Goal: Task Accomplishment & Management: Use online tool/utility

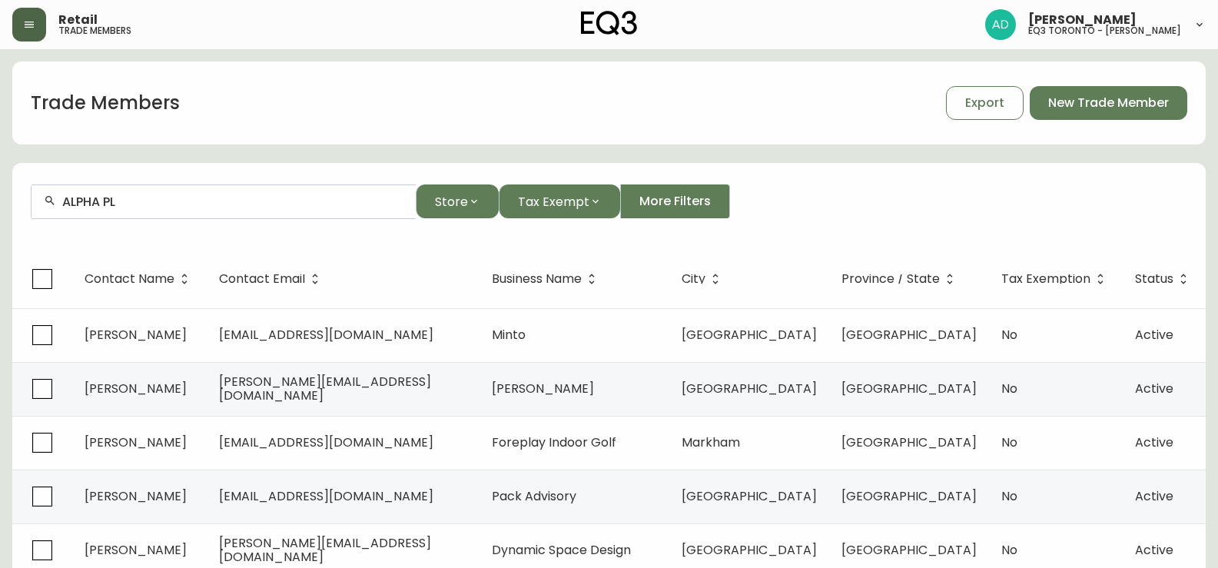
click at [36, 28] on button "button" at bounding box center [29, 25] width 34 height 34
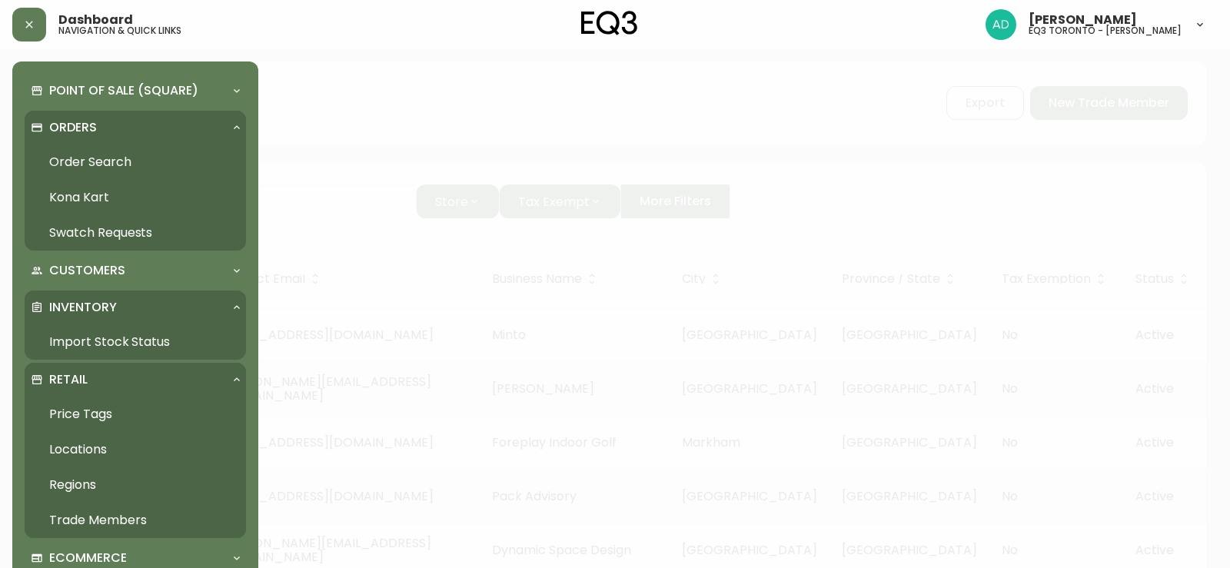
click at [98, 122] on div "Orders" at bounding box center [128, 127] width 194 height 17
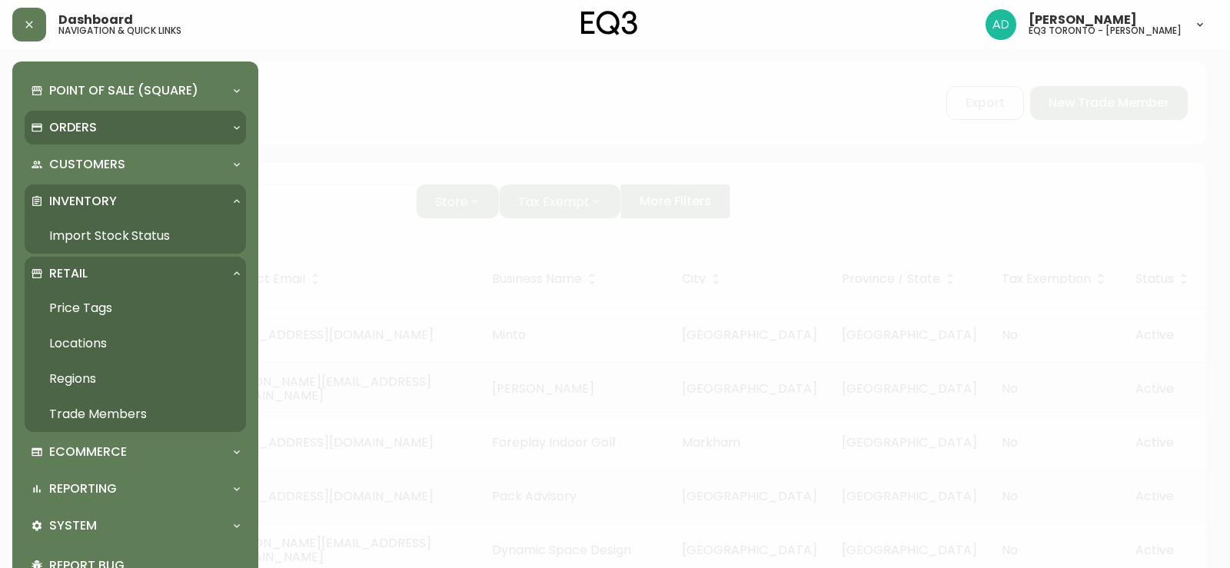
click at [98, 122] on div "Orders" at bounding box center [128, 127] width 194 height 17
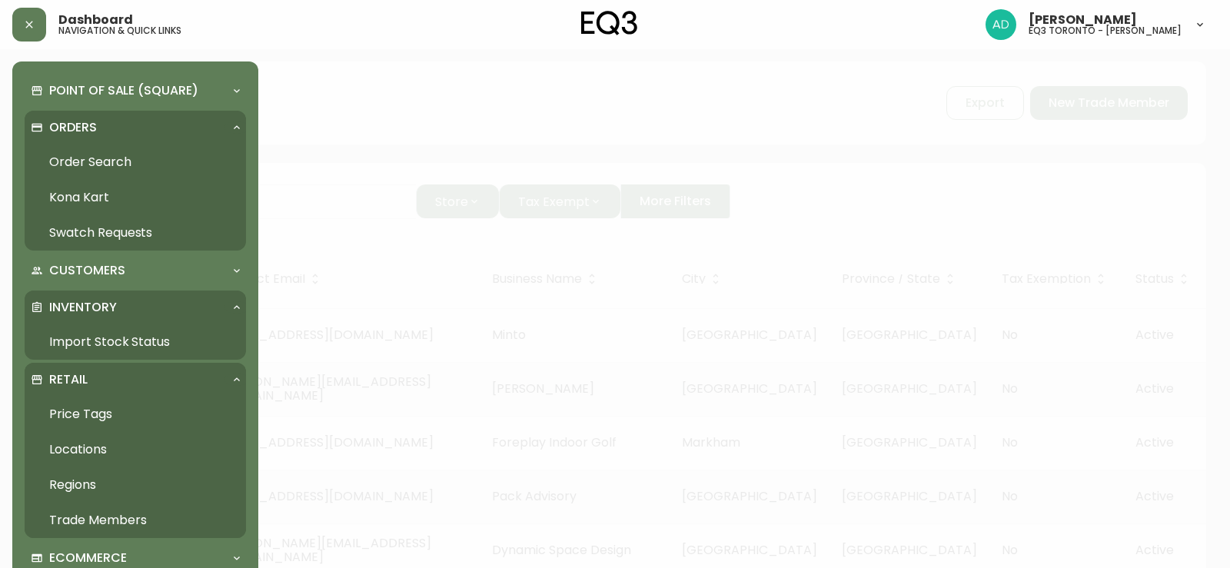
click at [101, 420] on link "Price Tags" at bounding box center [135, 414] width 221 height 35
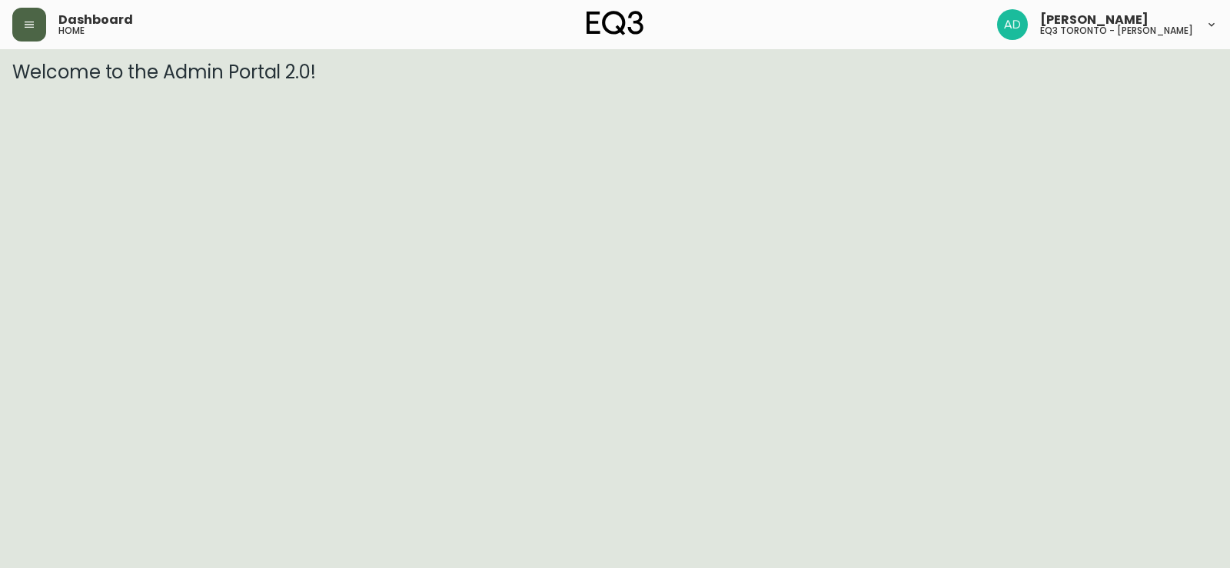
click at [29, 33] on button "button" at bounding box center [29, 25] width 34 height 34
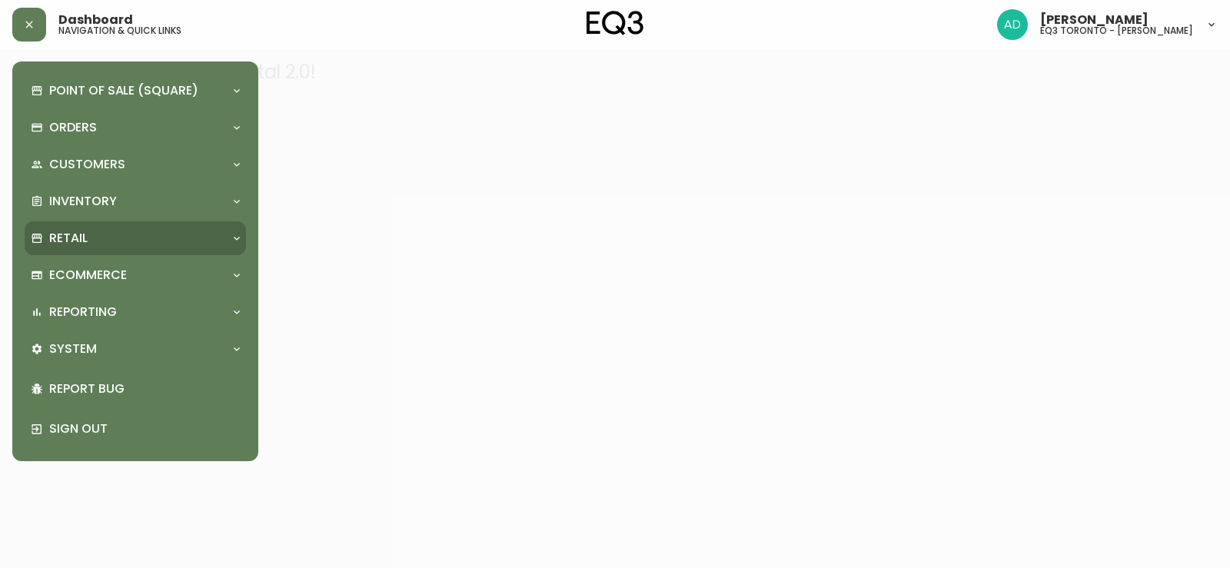
click at [121, 250] on div "Retail" at bounding box center [135, 238] width 221 height 34
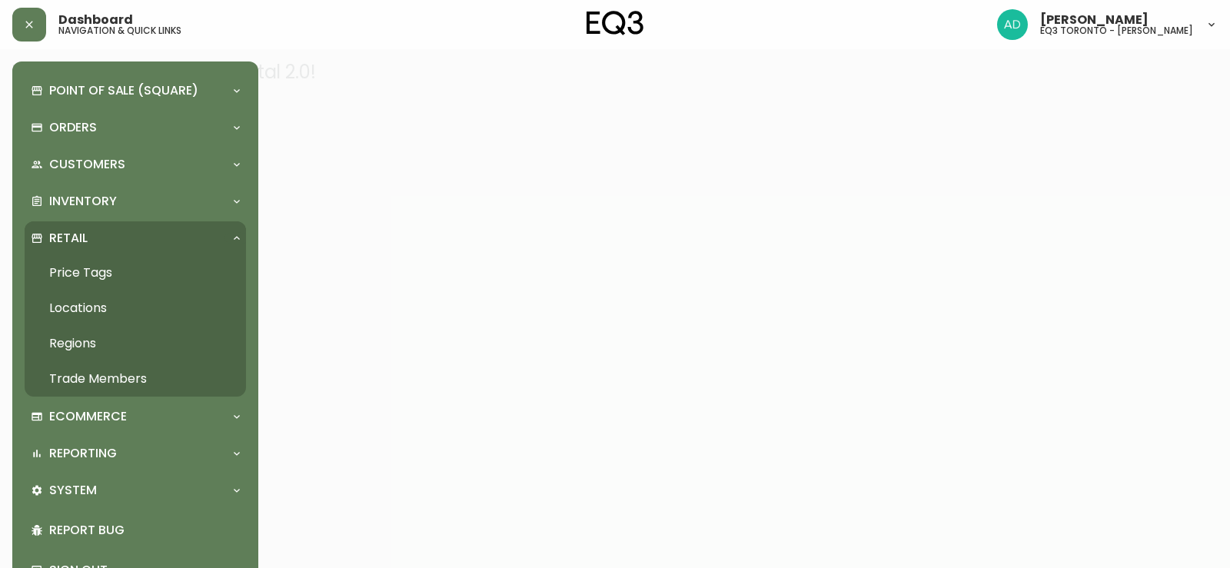
click at [108, 272] on link "Price Tags" at bounding box center [135, 272] width 221 height 35
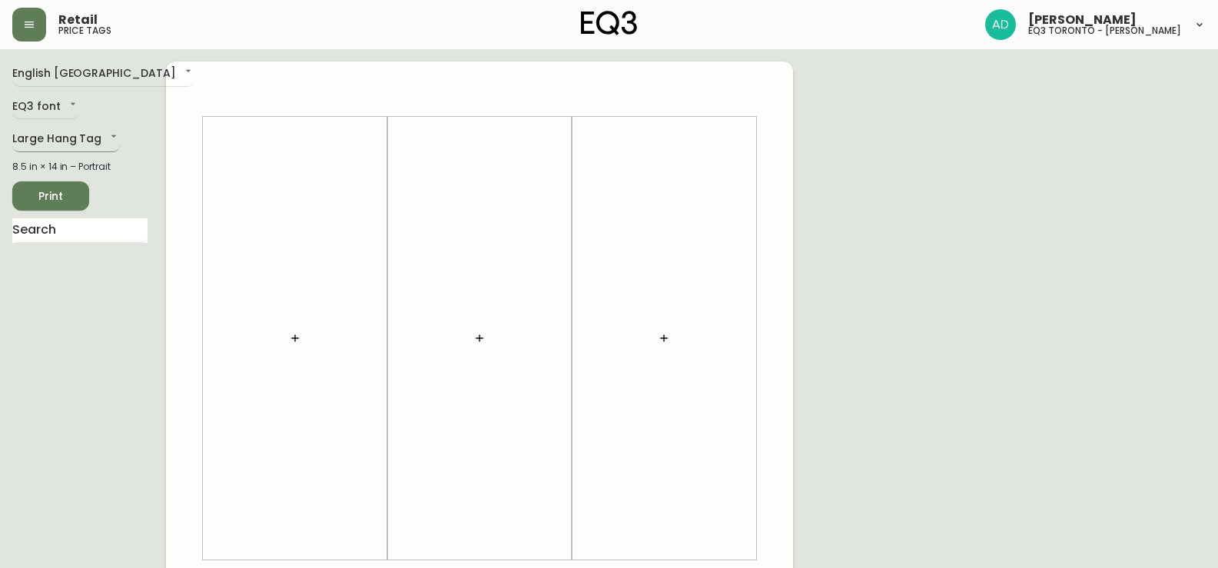
click at [101, 142] on body "Retail price tags [PERSON_NAME] eq3 [GEOGRAPHIC_DATA] - [PERSON_NAME] English […" at bounding box center [609, 547] width 1218 height 1095
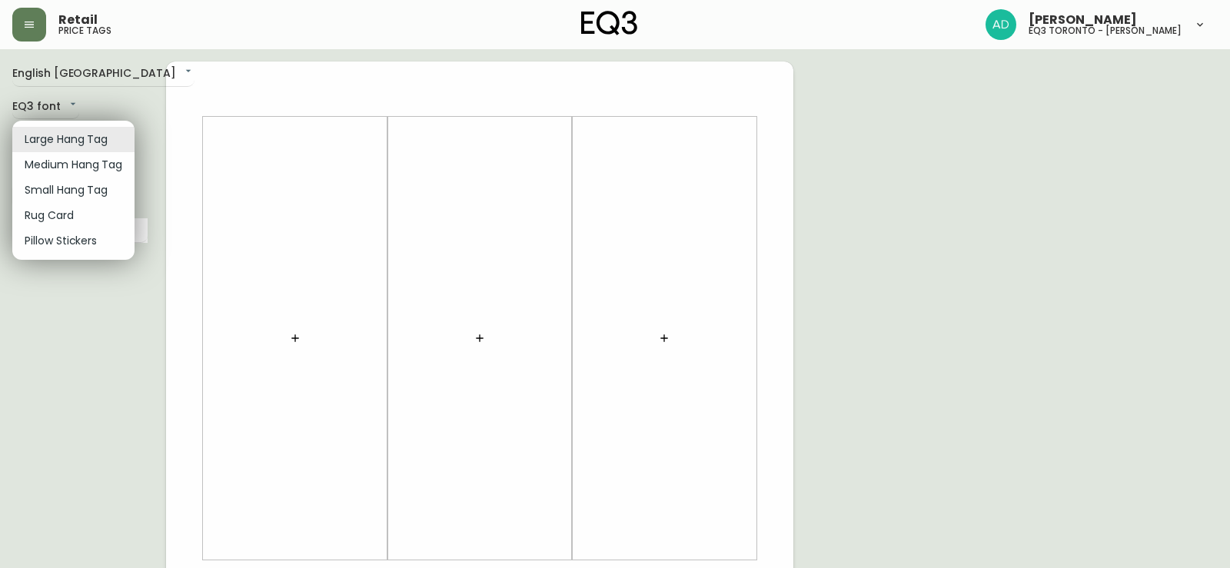
click at [86, 201] on li "Small Hang Tag" at bounding box center [73, 190] width 122 height 25
type input "small"
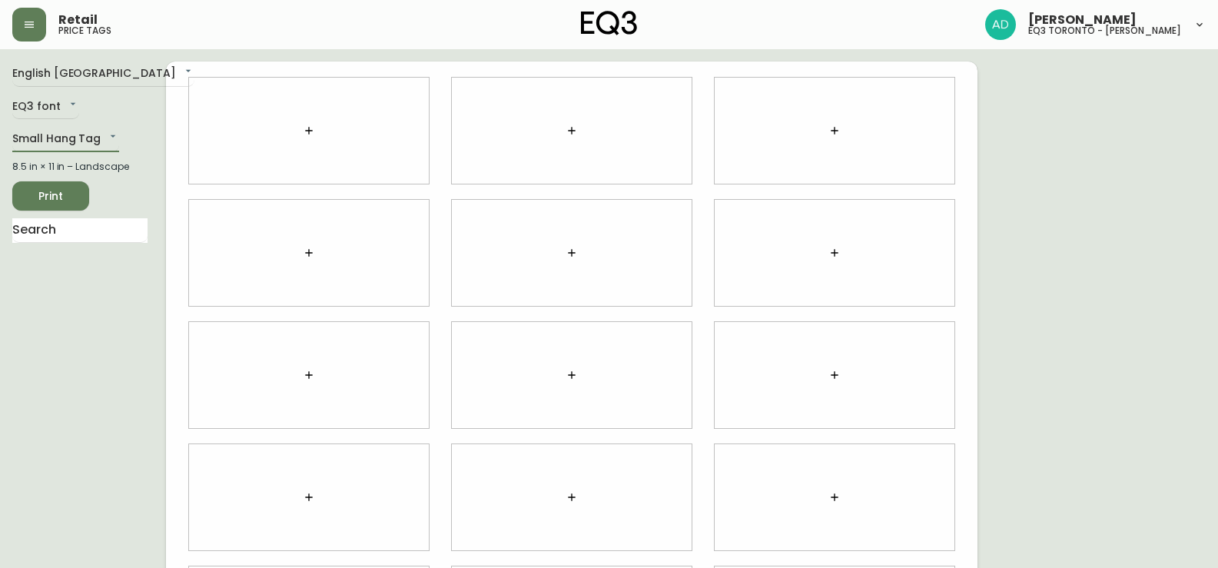
click at [310, 131] on icon "button" at bounding box center [309, 131] width 12 height 12
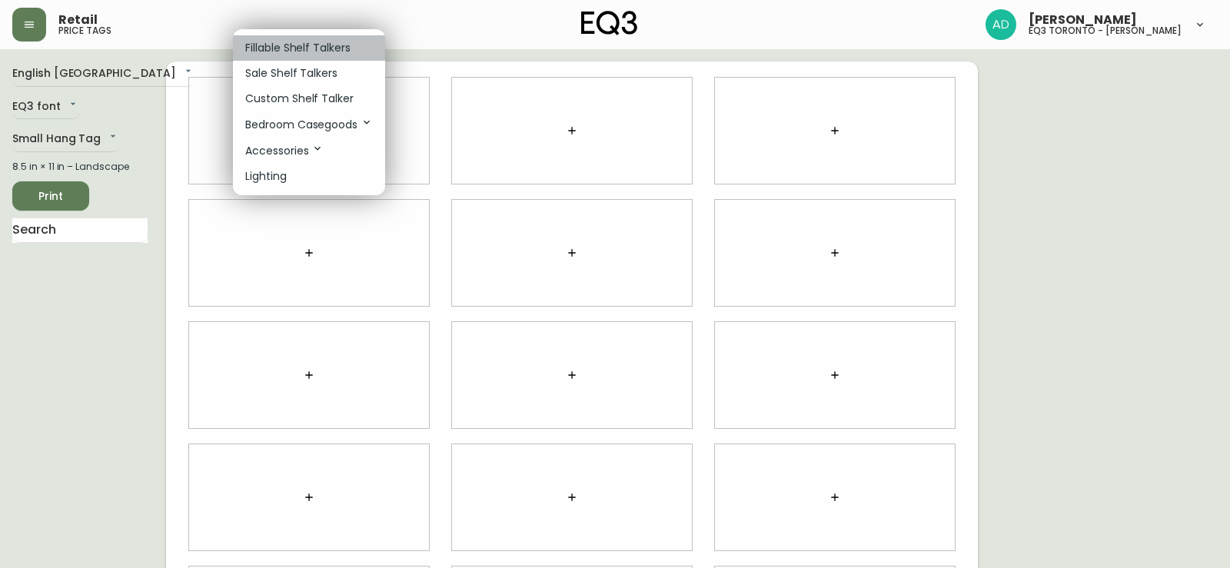
click at [293, 52] on p "Fillable Shelf Talkers" at bounding box center [297, 48] width 105 height 16
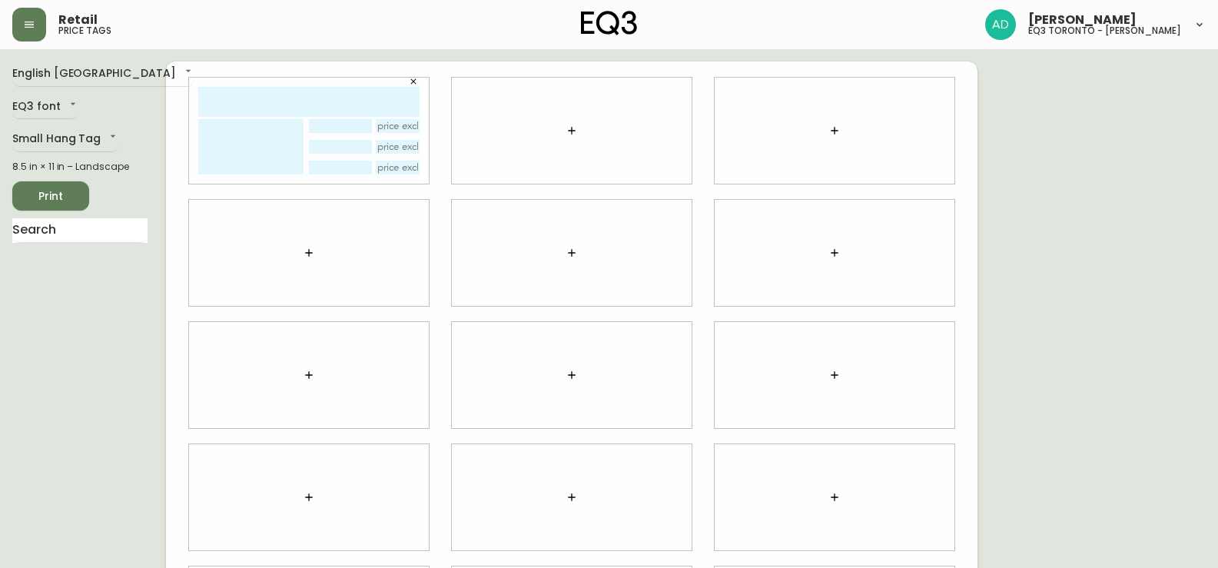
click at [294, 98] on input "text" at bounding box center [308, 102] width 221 height 30
type input "s"
click at [261, 141] on textarea at bounding box center [250, 146] width 105 height 55
click at [570, 132] on icon "button" at bounding box center [572, 131] width 12 height 12
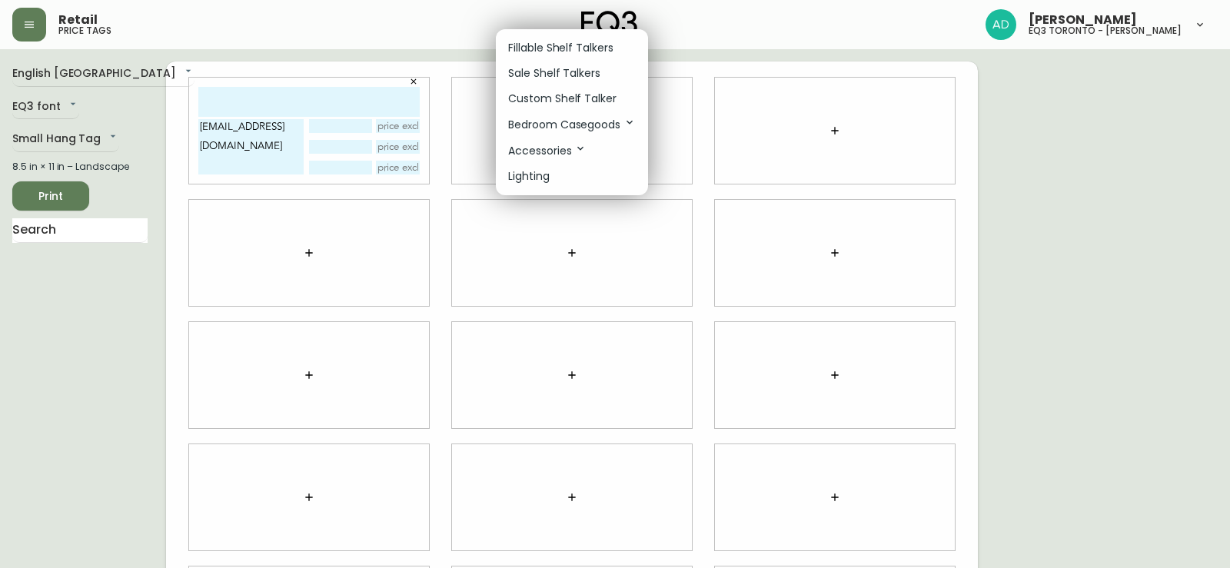
click at [295, 128] on div at bounding box center [615, 284] width 1230 height 568
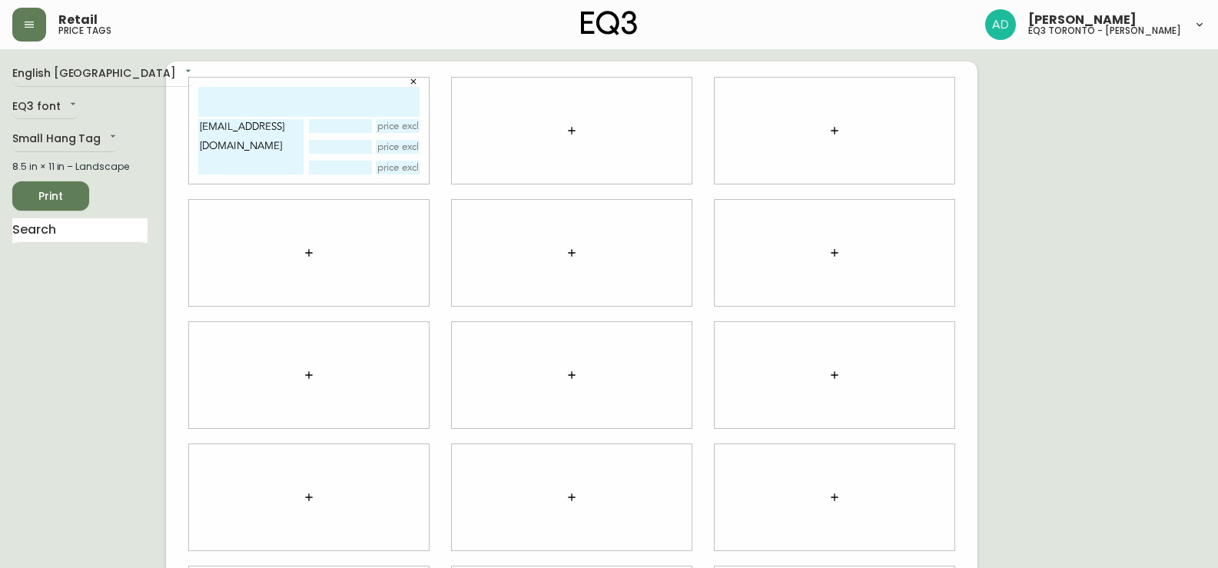
click at [241, 150] on textarea "[EMAIL_ADDRESS][DOMAIN_NAME]" at bounding box center [250, 146] width 105 height 55
click at [297, 132] on textarea "[EMAIL_ADDRESS][DOMAIN_NAME]" at bounding box center [250, 146] width 105 height 55
drag, startPoint x: 294, startPoint y: 127, endPoint x: 194, endPoint y: 125, distance: 99.2
click at [194, 125] on div "[EMAIL_ADDRESS][DOMAIN_NAME] [EMAIL_ADDRESS][DOMAIN_NAME]" at bounding box center [309, 131] width 240 height 106
click at [300, 148] on textarea "[EMAIL_ADDRESS][DOMAIN_NAME] [EMAIL_ADDRESS][DOMAIN_NAME]" at bounding box center [250, 146] width 105 height 55
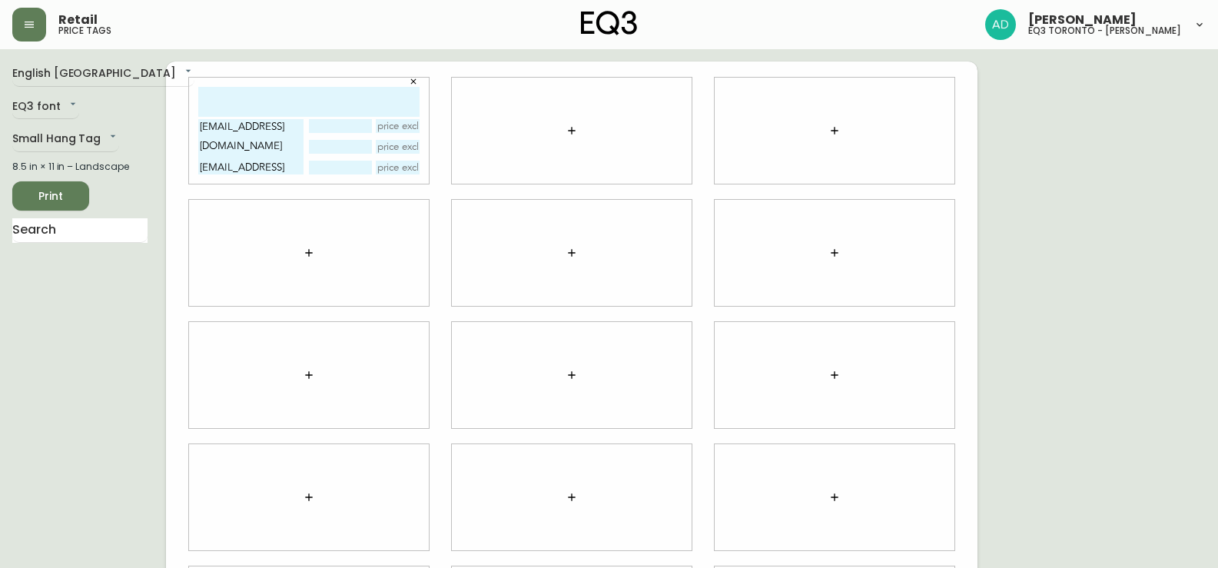
paste textarea "[EMAIL_ADDRESS][DOMAIN_NAME]"
type textarea "[EMAIL_ADDRESS][DOMAIN_NAME] [EMAIL_ADDRESS][DOMAIN_NAME] [EMAIL_ADDRESS][DOMAI…"
click at [575, 128] on icon "button" at bounding box center [572, 131] width 12 height 12
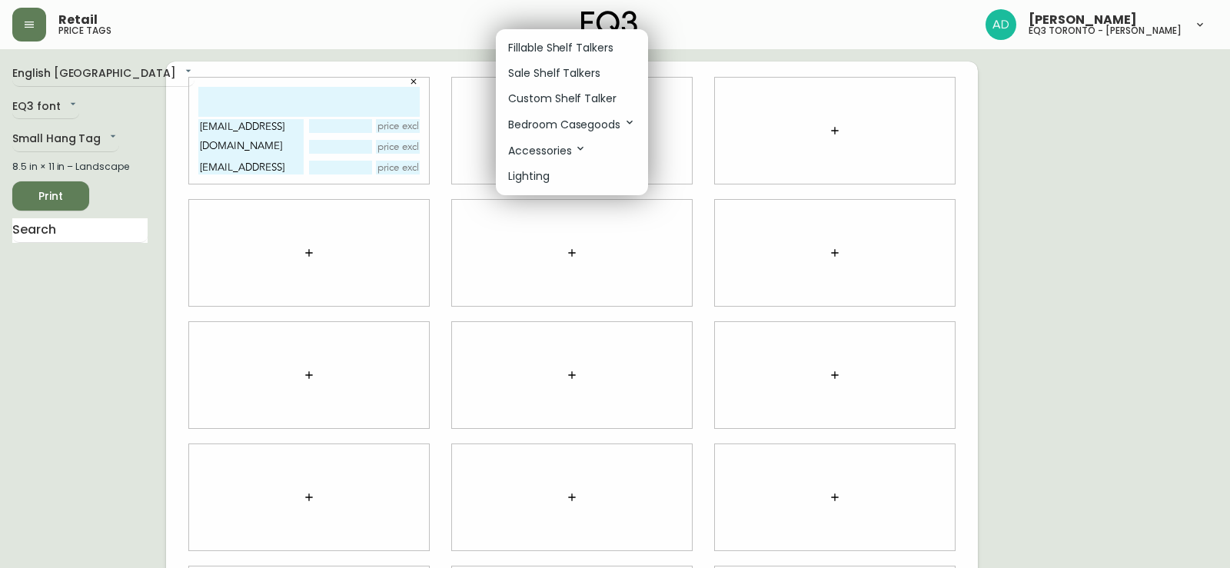
click at [550, 50] on p "Fillable Shelf Talkers" at bounding box center [560, 48] width 105 height 16
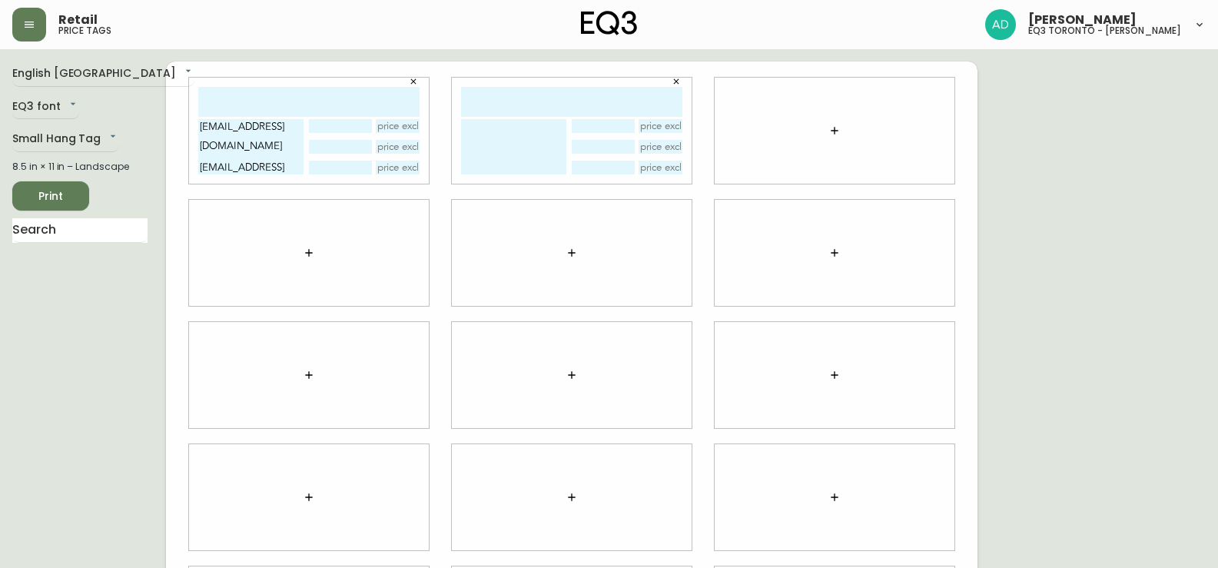
click at [477, 135] on textarea at bounding box center [513, 146] width 105 height 55
paste textarea "[EMAIL_ADDRESS][DOMAIN_NAME]"
type textarea "[EMAIL_ADDRESS][DOMAIN_NAME] [EMAIL_ADDRESS][DOMAIN_NAME] [EMAIL_ADDRESS][DOMAI…"
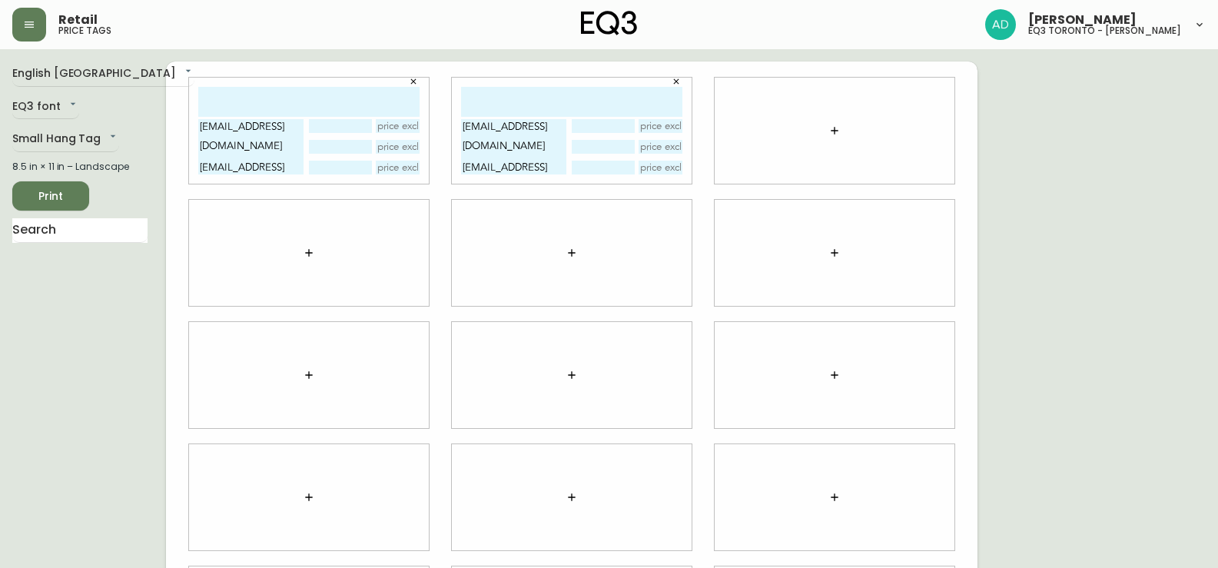
click at [249, 91] on input "text" at bounding box center [308, 102] width 221 height 30
type input "sulekha"
click at [510, 95] on input "text" at bounding box center [571, 102] width 221 height 30
type input "sulekha"
click at [829, 136] on icon "button" at bounding box center [835, 131] width 12 height 12
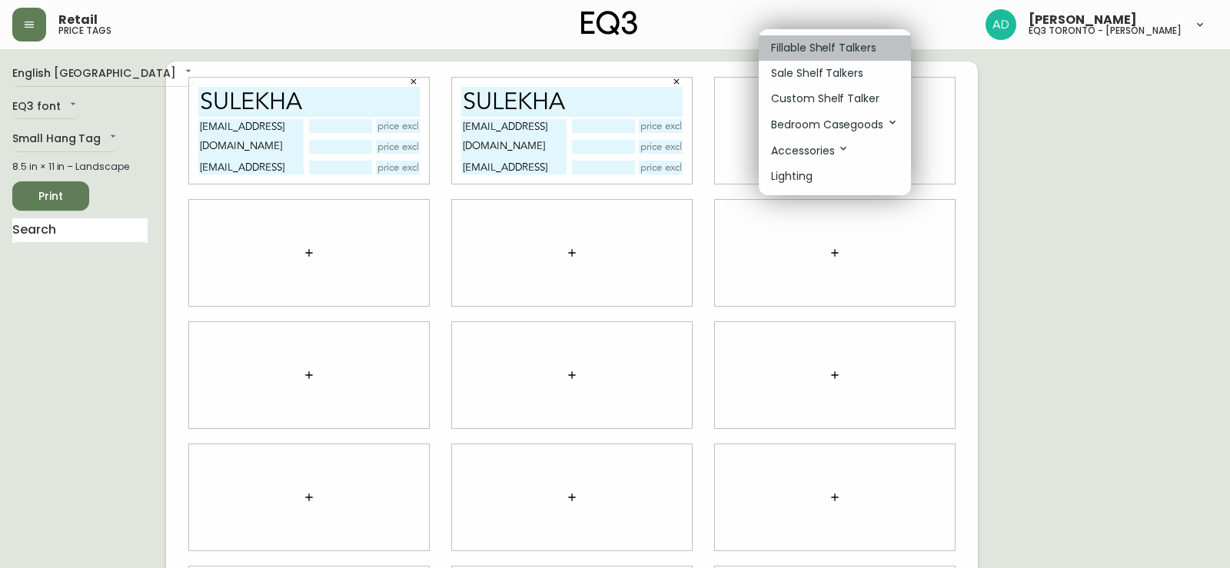
click at [805, 50] on p "Fillable Shelf Talkers" at bounding box center [823, 48] width 105 height 16
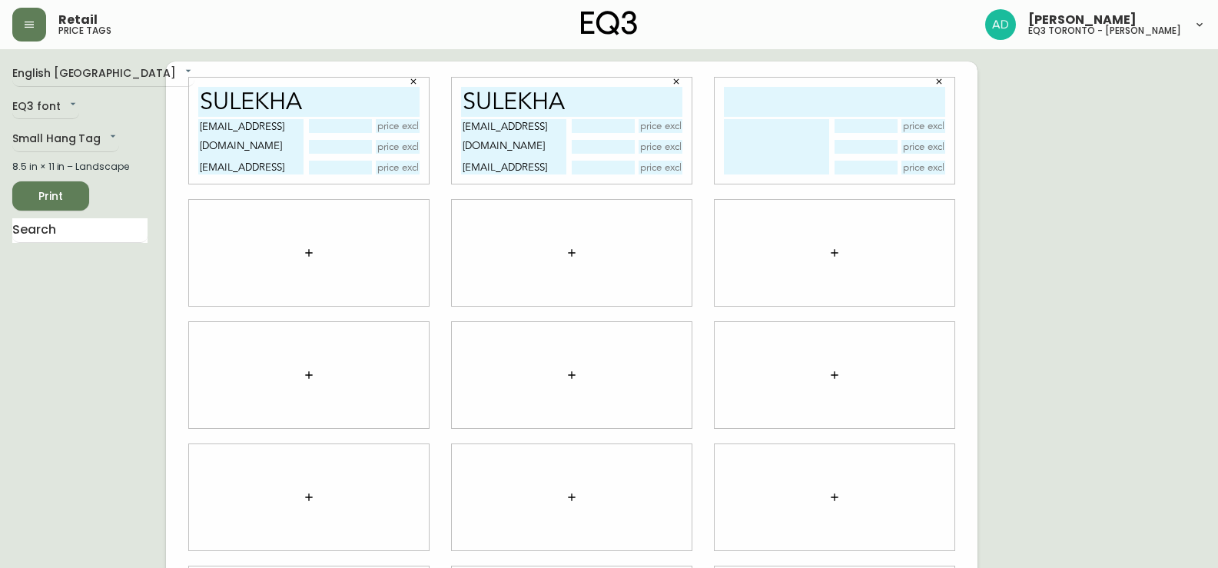
drag, startPoint x: 799, startPoint y: 73, endPoint x: 790, endPoint y: 93, distance: 22.0
click at [790, 93] on input "text" at bounding box center [834, 102] width 221 height 30
type input "sulekha"
click at [759, 134] on textarea at bounding box center [776, 146] width 105 height 55
paste textarea "[EMAIL_ADDRESS][DOMAIN_NAME]"
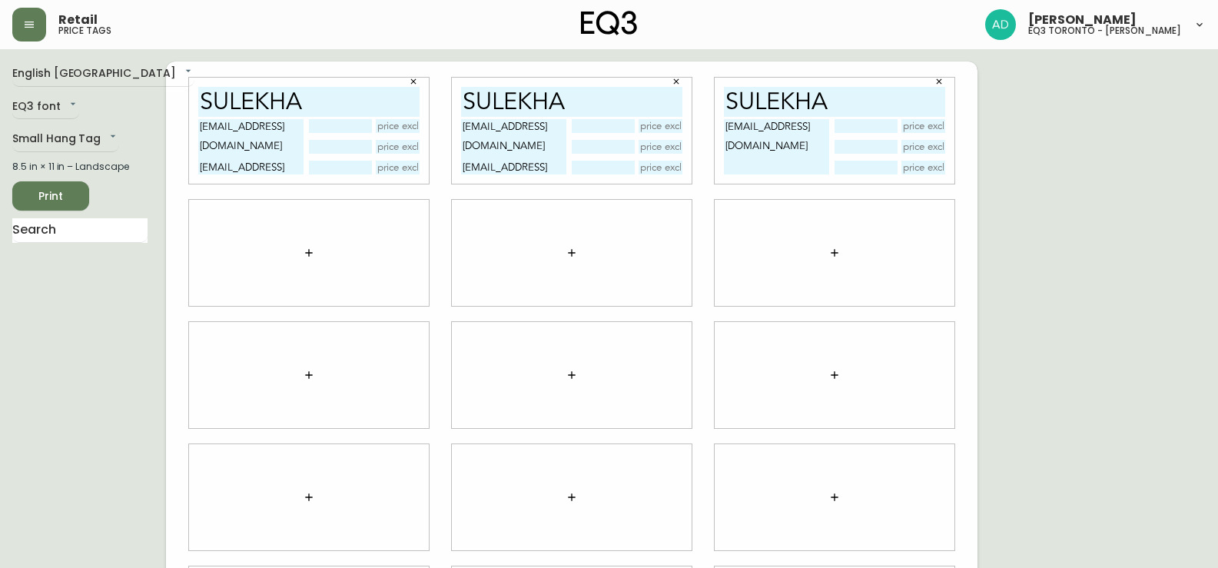
paste textarea "[EMAIL_ADDRESS][DOMAIN_NAME]"
type textarea "[EMAIL_ADDRESS][DOMAIN_NAME] [EMAIL_ADDRESS][DOMAIN_NAME] [EMAIL_ADDRESS][DOMAI…"
click at [308, 258] on icon "button" at bounding box center [309, 253] width 12 height 12
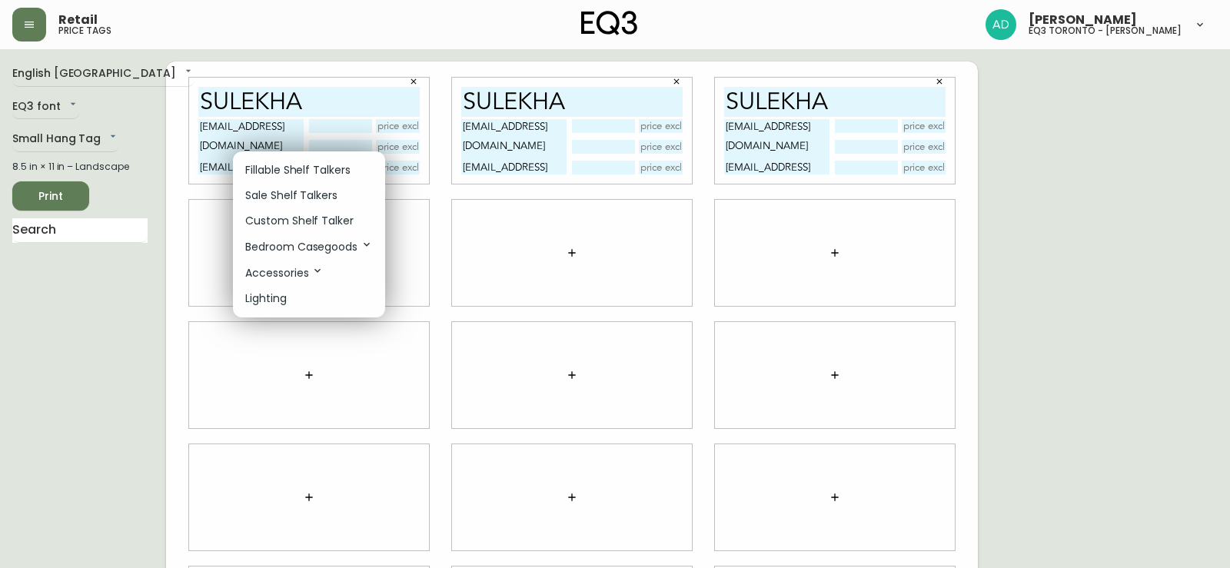
click at [278, 172] on p "Fillable Shelf Talkers" at bounding box center [297, 170] width 105 height 16
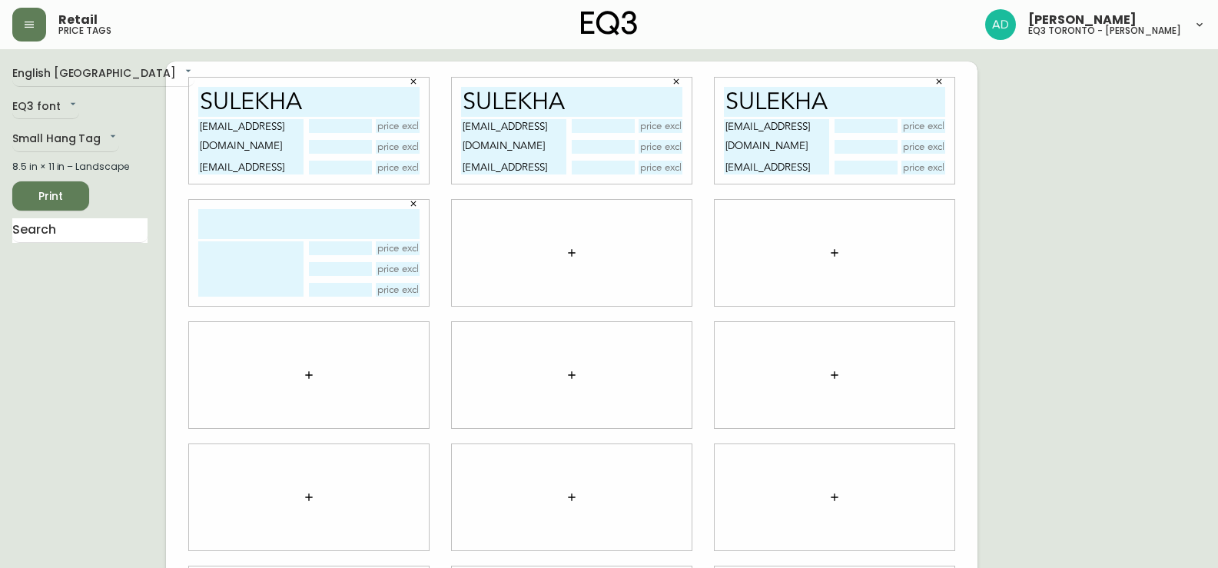
click at [232, 255] on textarea at bounding box center [250, 268] width 105 height 55
paste textarea "[EMAIL_ADDRESS][DOMAIN_NAME]"
type textarea "[EMAIL_ADDRESS][DOMAIN_NAME] [EMAIL_ADDRESS][DOMAIN_NAME] [EMAIL_ADDRESS][DOMAI…"
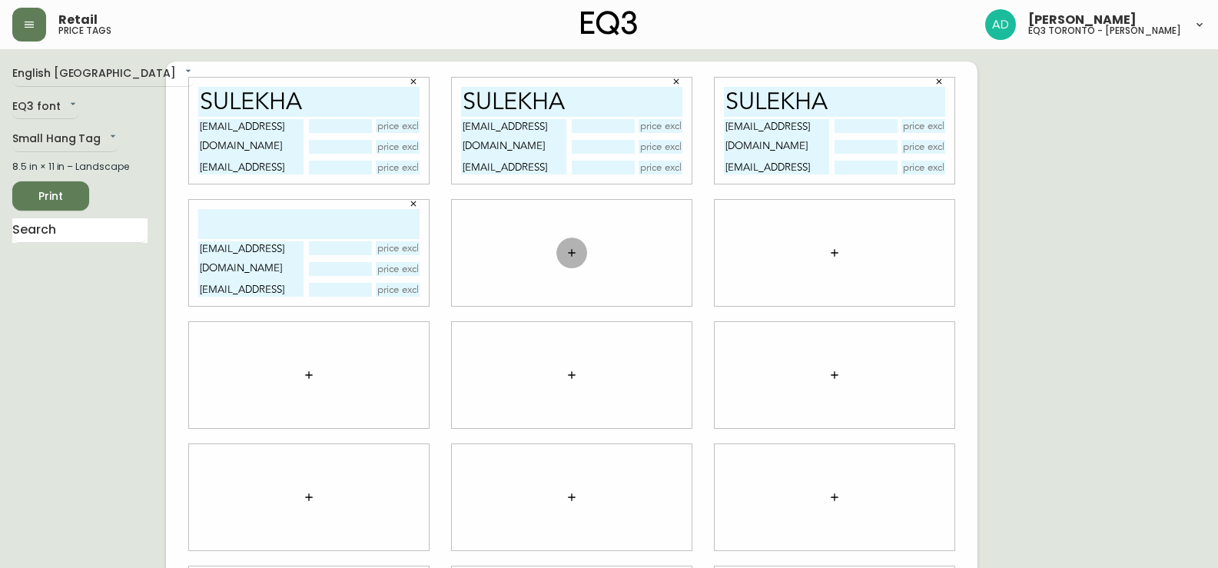
click at [572, 252] on icon "button" at bounding box center [571, 252] width 7 height 7
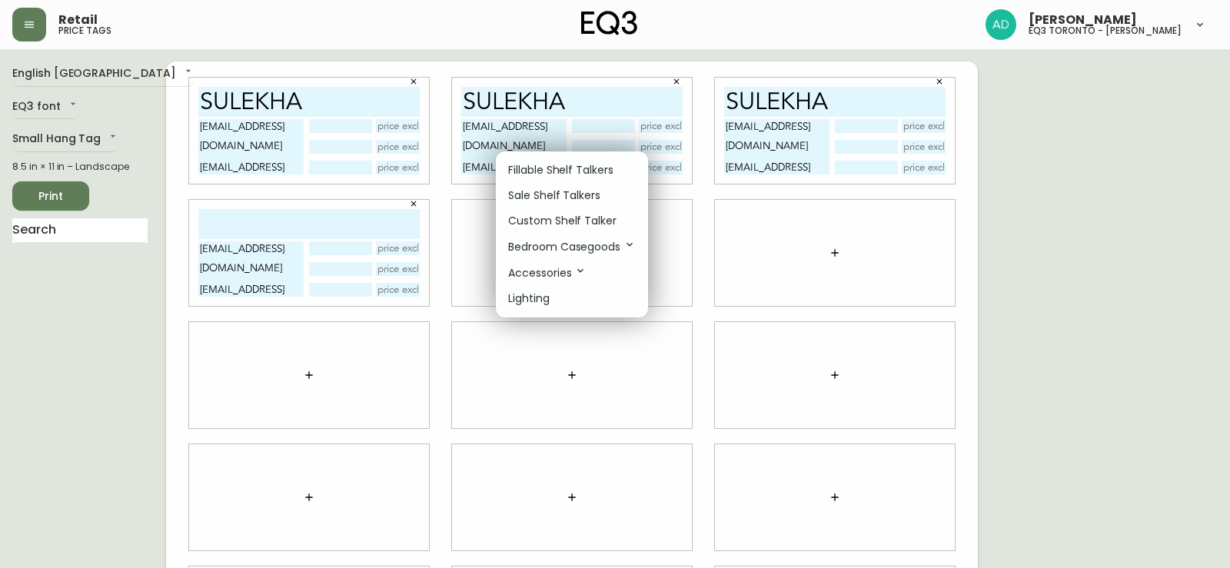
click at [533, 166] on p "Fillable Shelf Talkers" at bounding box center [560, 170] width 105 height 16
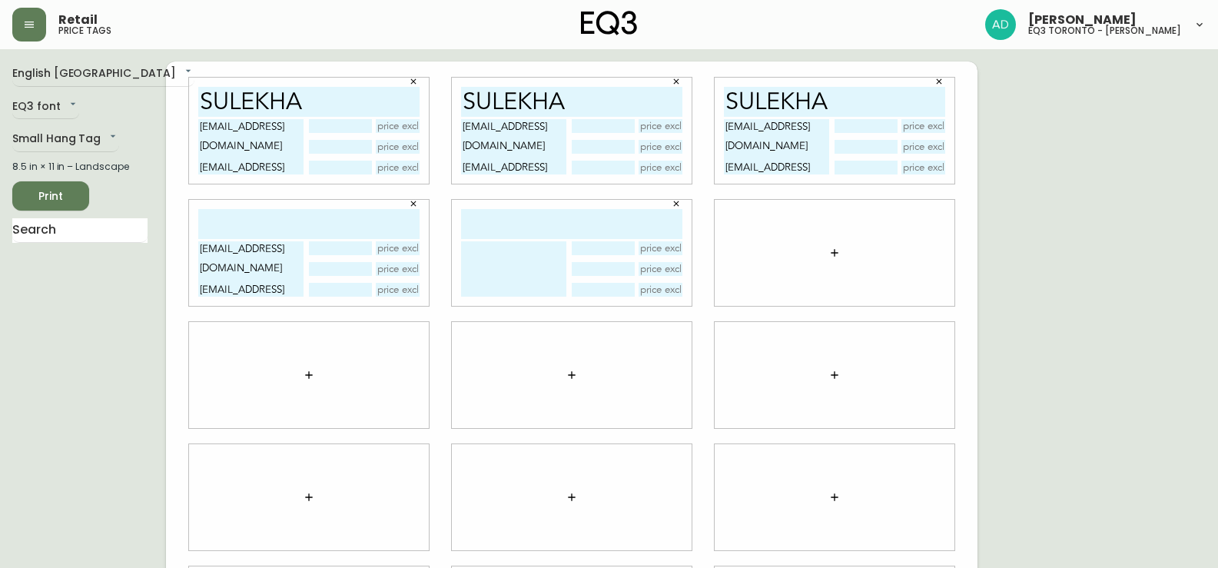
click at [490, 258] on textarea at bounding box center [513, 268] width 105 height 55
paste textarea "[EMAIL_ADDRESS][DOMAIN_NAME]"
type textarea "[EMAIL_ADDRESS][DOMAIN_NAME] [EMAIL_ADDRESS][DOMAIN_NAME] [EMAIL_ADDRESS][DOMAI…"
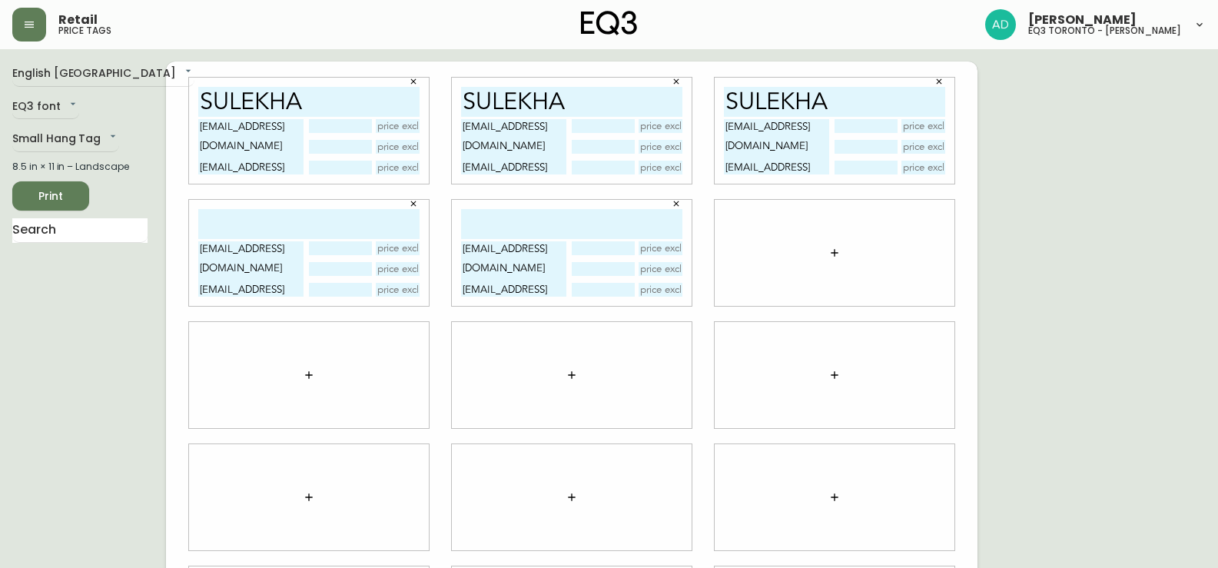
click at [836, 256] on icon "button" at bounding box center [835, 253] width 12 height 12
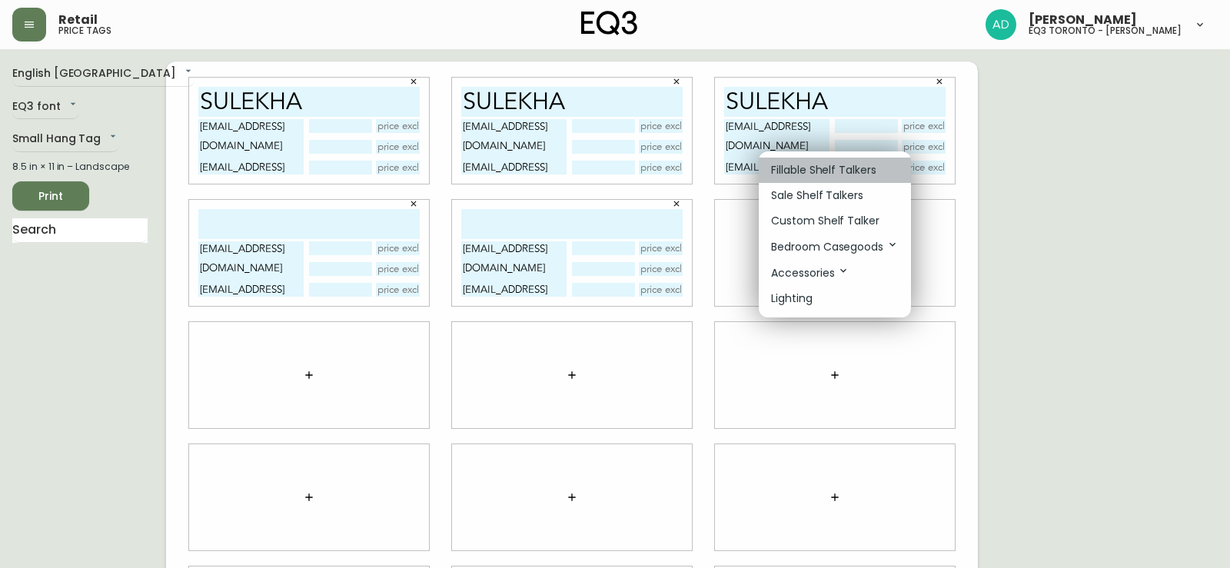
click at [812, 170] on p "Fillable Shelf Talkers" at bounding box center [823, 170] width 105 height 16
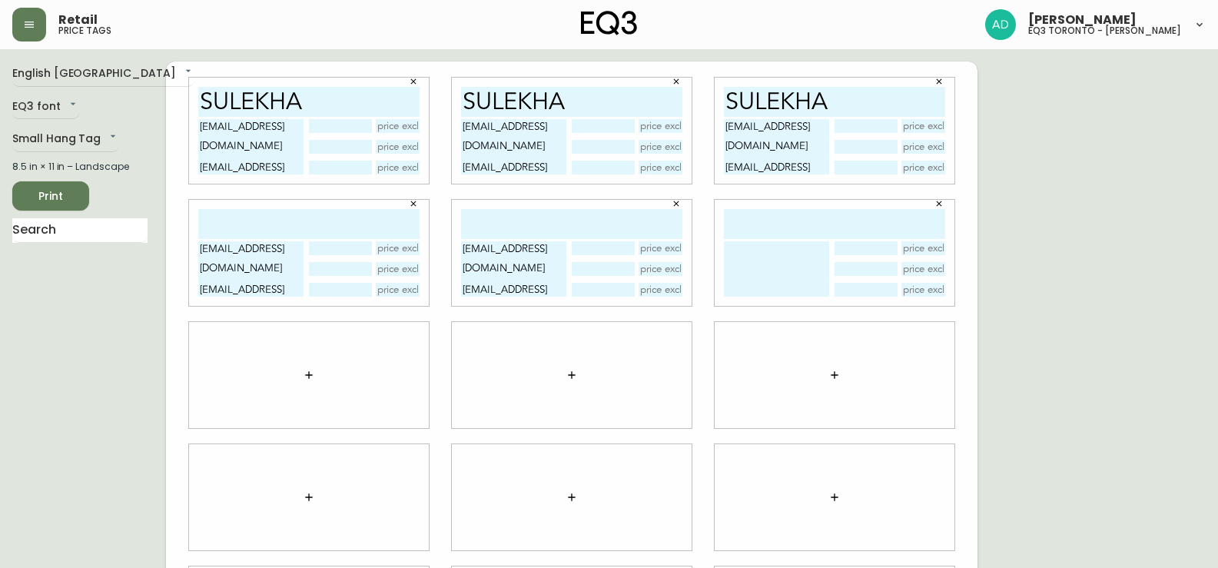
click at [759, 258] on textarea at bounding box center [776, 268] width 105 height 55
paste textarea "[EMAIL_ADDRESS][DOMAIN_NAME]"
type textarea "[EMAIL_ADDRESS][DOMAIN_NAME] [EMAIL_ADDRESS][DOMAIN_NAME] [EMAIL_ADDRESS][DOMAI…"
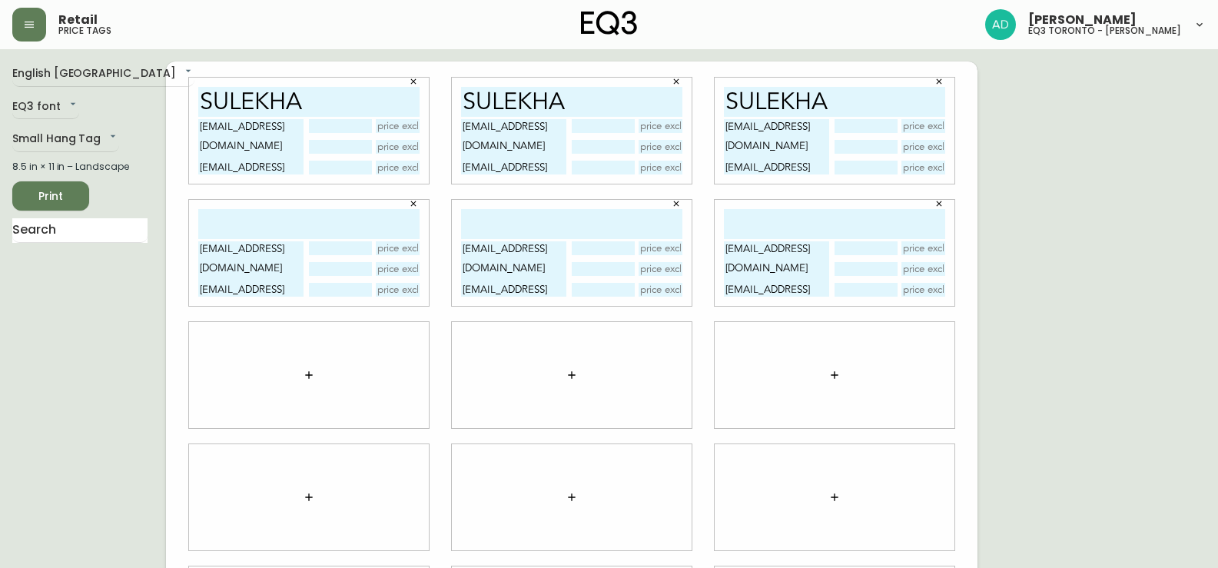
click at [302, 377] on button "button" at bounding box center [309, 375] width 31 height 31
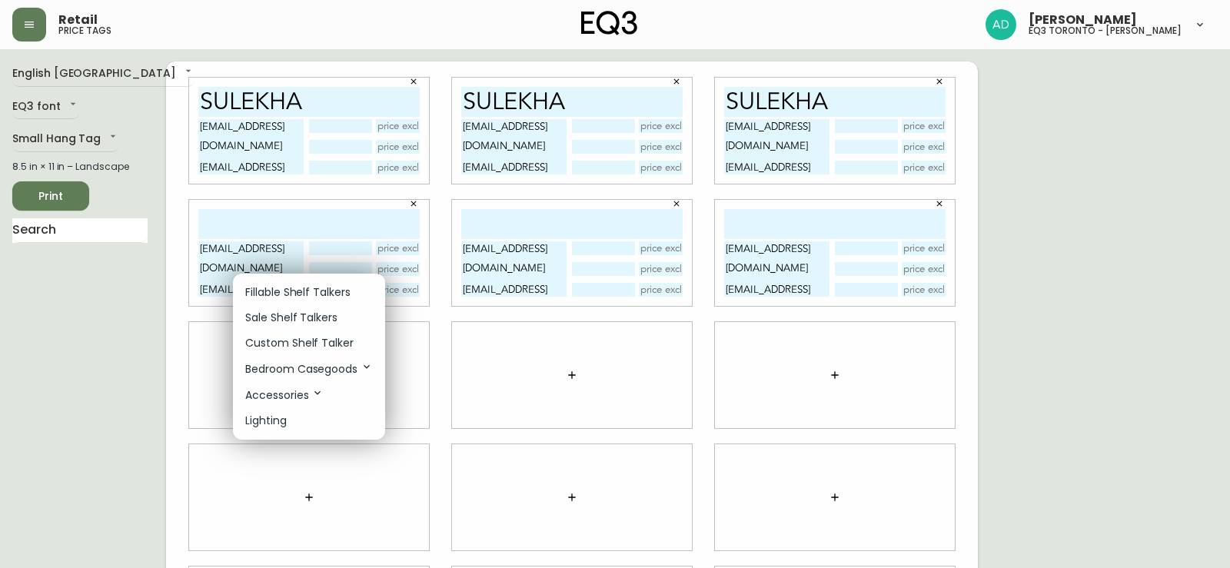
click at [292, 281] on li "Fillable Shelf Talkers" at bounding box center [309, 292] width 152 height 25
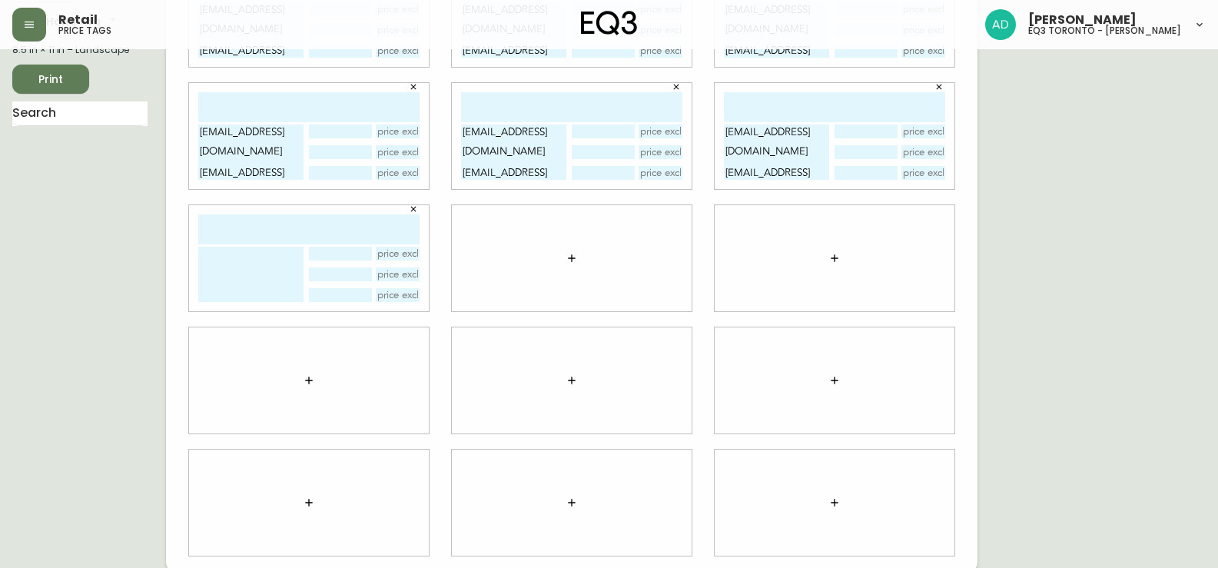
scroll to position [121, 0]
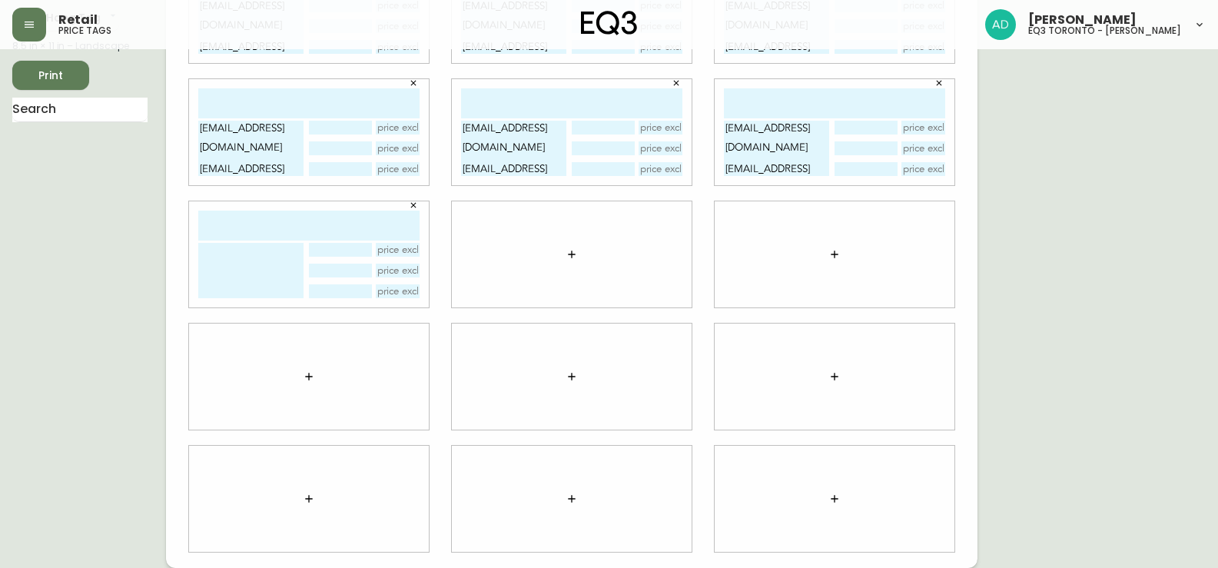
click at [238, 261] on textarea at bounding box center [250, 270] width 105 height 55
paste textarea "[EMAIL_ADDRESS][DOMAIN_NAME]"
type textarea "[EMAIL_ADDRESS][DOMAIN_NAME] [EMAIL_ADDRESS][DOMAIN_NAME] [EMAIL_ADDRESS][DOMAI…"
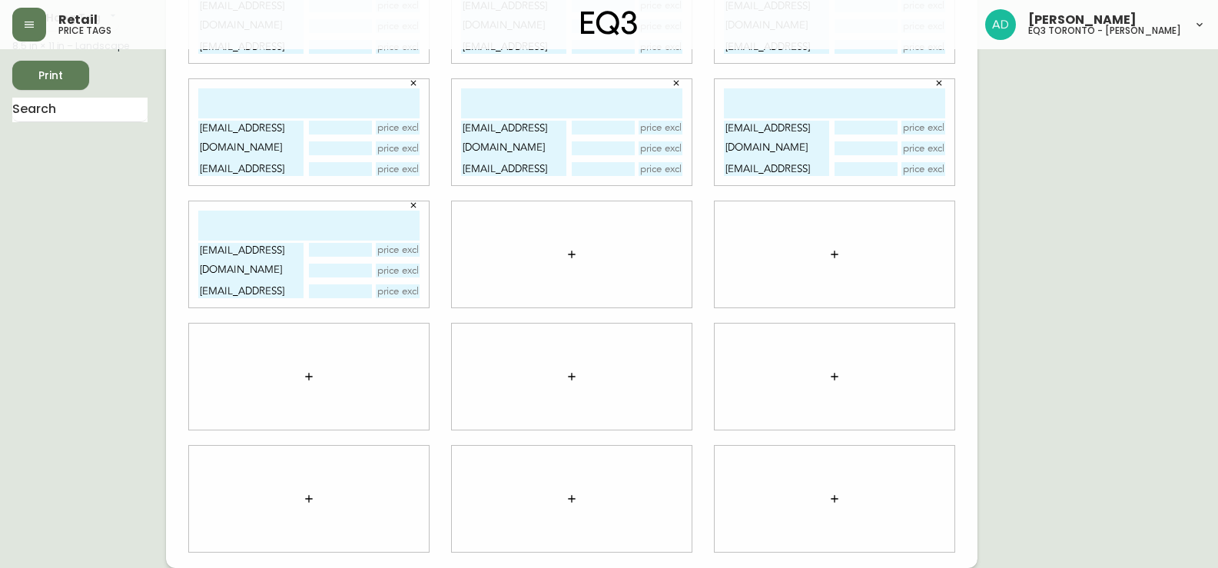
click at [573, 251] on icon "button" at bounding box center [572, 254] width 12 height 12
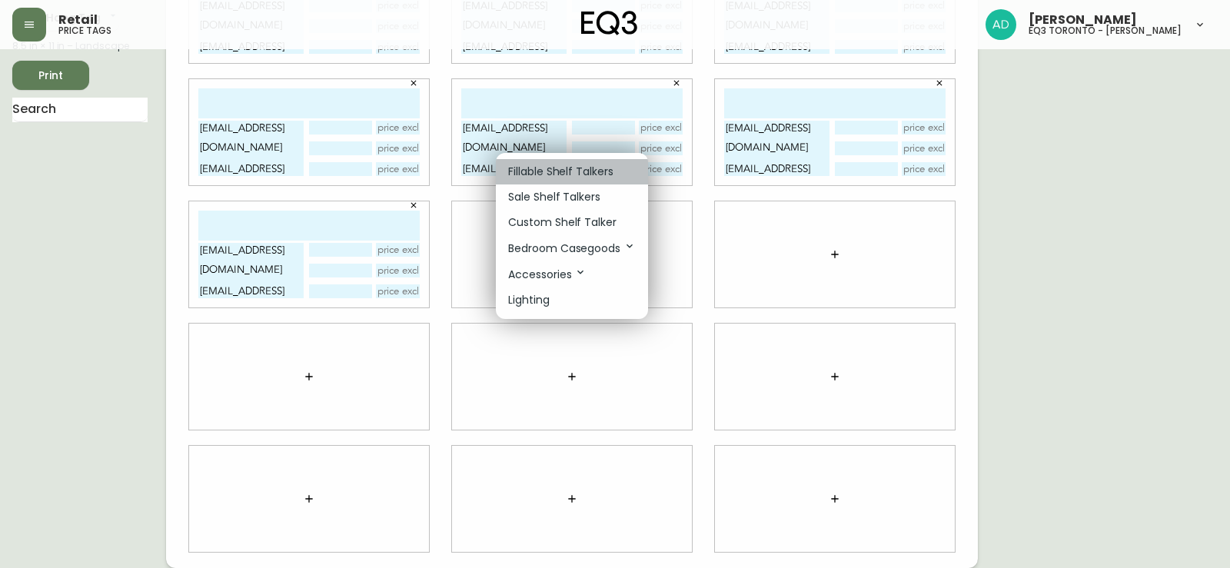
click at [550, 171] on p "Fillable Shelf Talkers" at bounding box center [560, 172] width 105 height 16
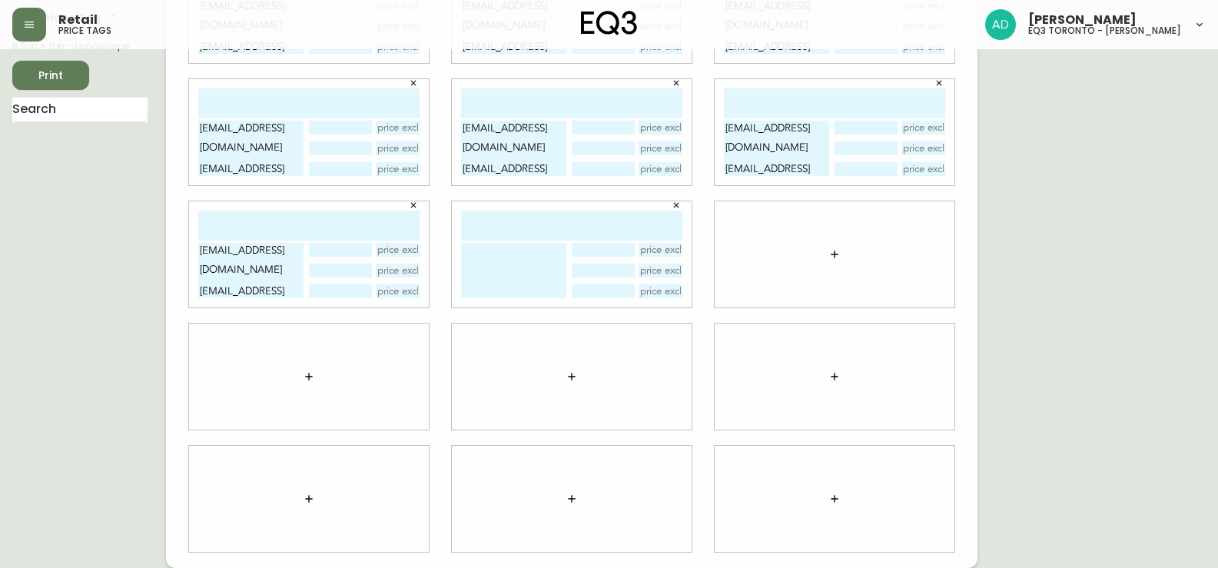
click at [507, 258] on textarea at bounding box center [513, 270] width 105 height 55
paste textarea "[EMAIL_ADDRESS][DOMAIN_NAME]"
type textarea "[EMAIL_ADDRESS][DOMAIN_NAME] [EMAIL_ADDRESS][DOMAIN_NAME] [EMAIL_ADDRESS][DOMAI…"
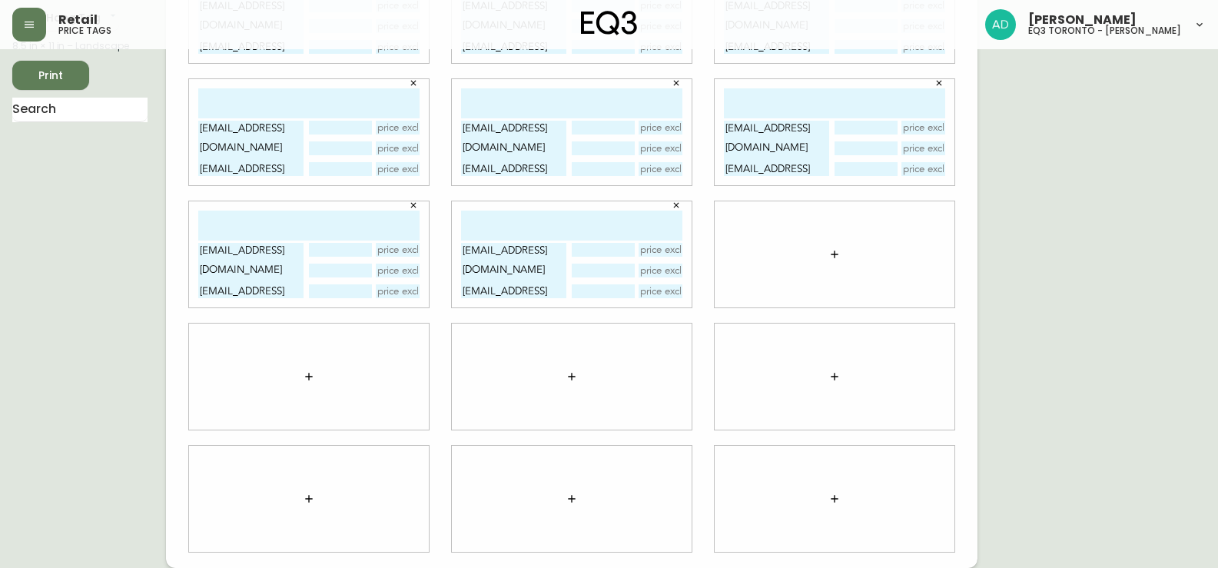
click at [834, 257] on icon "button" at bounding box center [835, 254] width 12 height 12
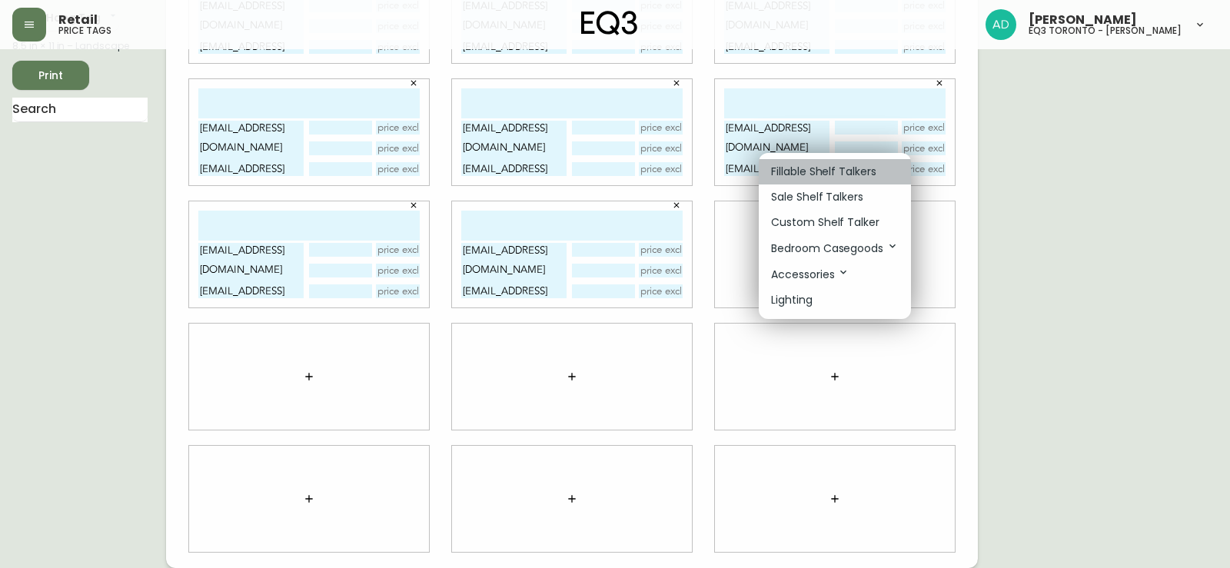
click at [799, 173] on p "Fillable Shelf Talkers" at bounding box center [823, 172] width 105 height 16
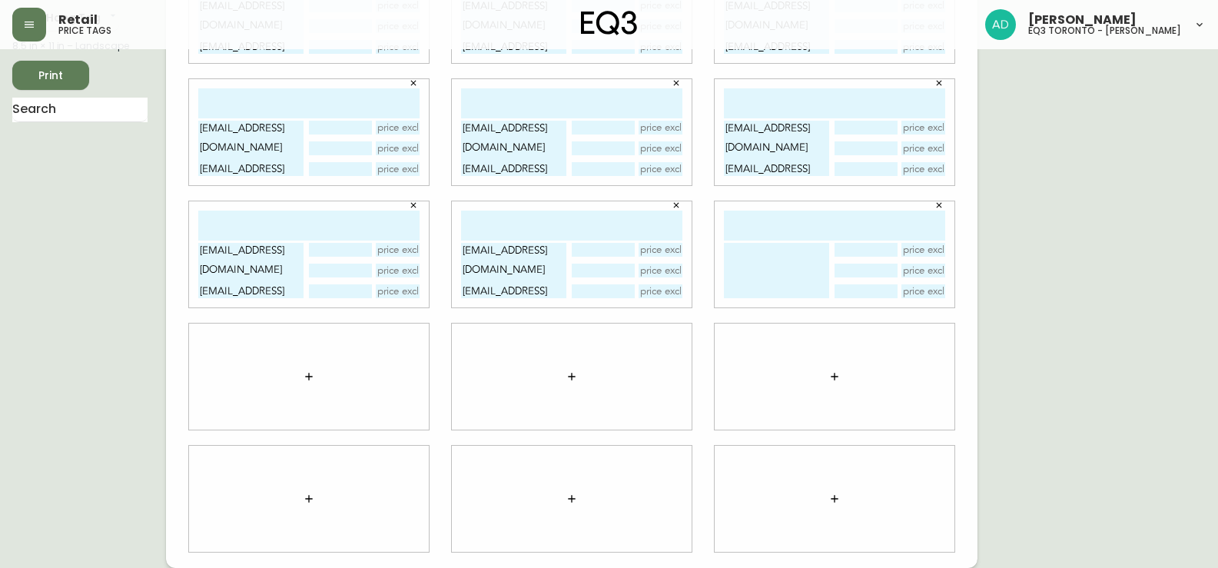
click at [751, 264] on textarea at bounding box center [776, 270] width 105 height 55
paste textarea "[EMAIL_ADDRESS][DOMAIN_NAME]"
type textarea "[EMAIL_ADDRESS][DOMAIN_NAME] [EMAIL_ADDRESS][DOMAIN_NAME] [EMAIL_ADDRESS][DOMAI…"
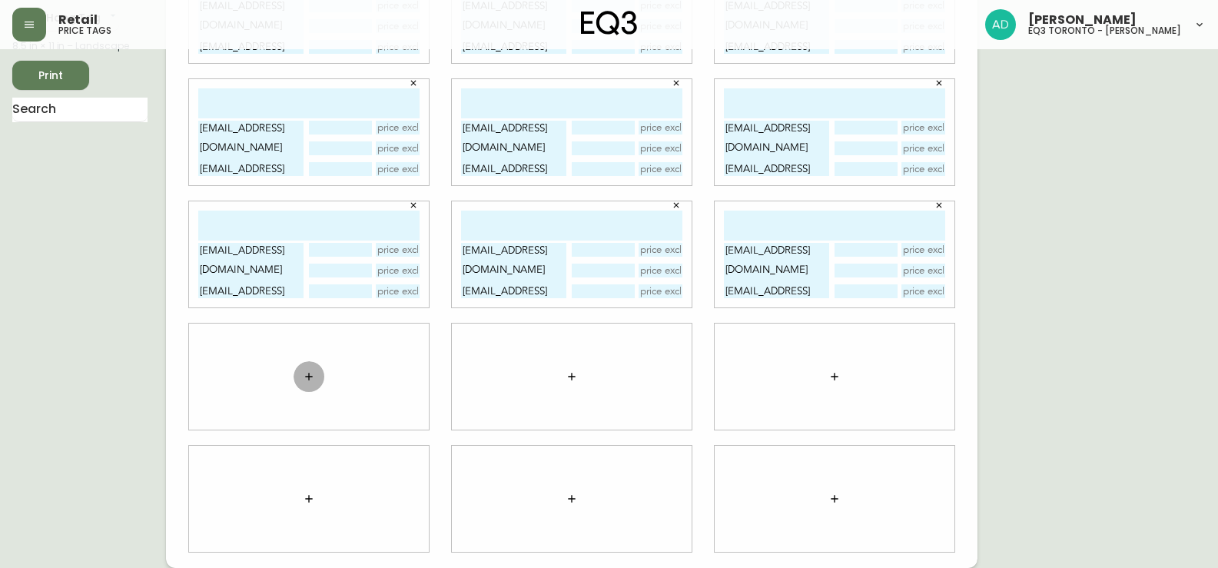
click at [307, 378] on icon "button" at bounding box center [309, 377] width 12 height 12
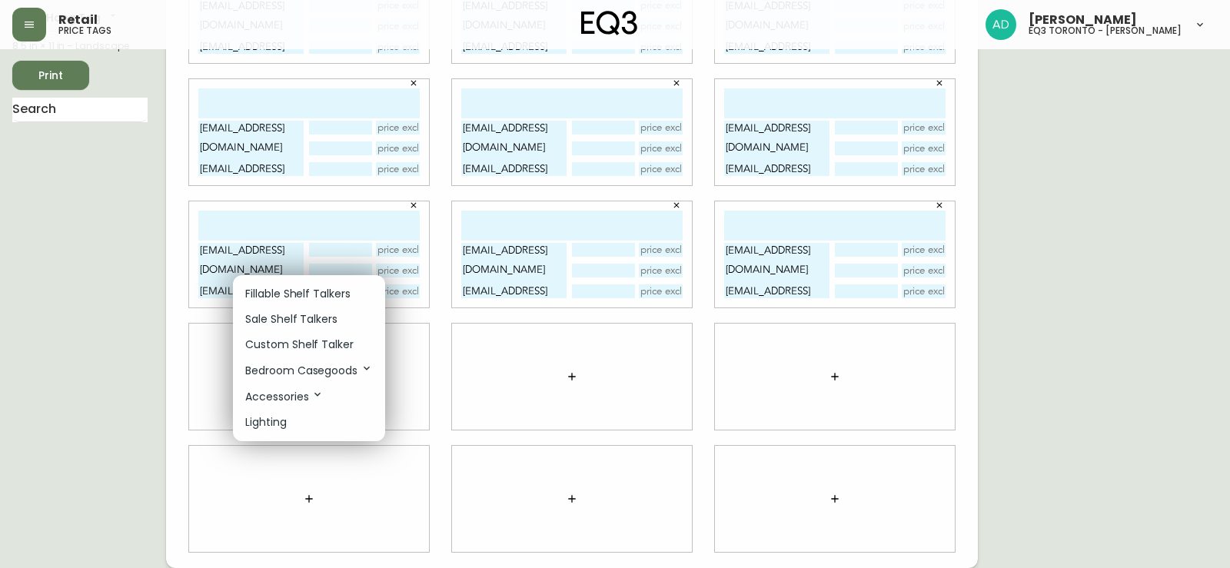
click at [274, 295] on p "Fillable Shelf Talkers" at bounding box center [297, 294] width 105 height 16
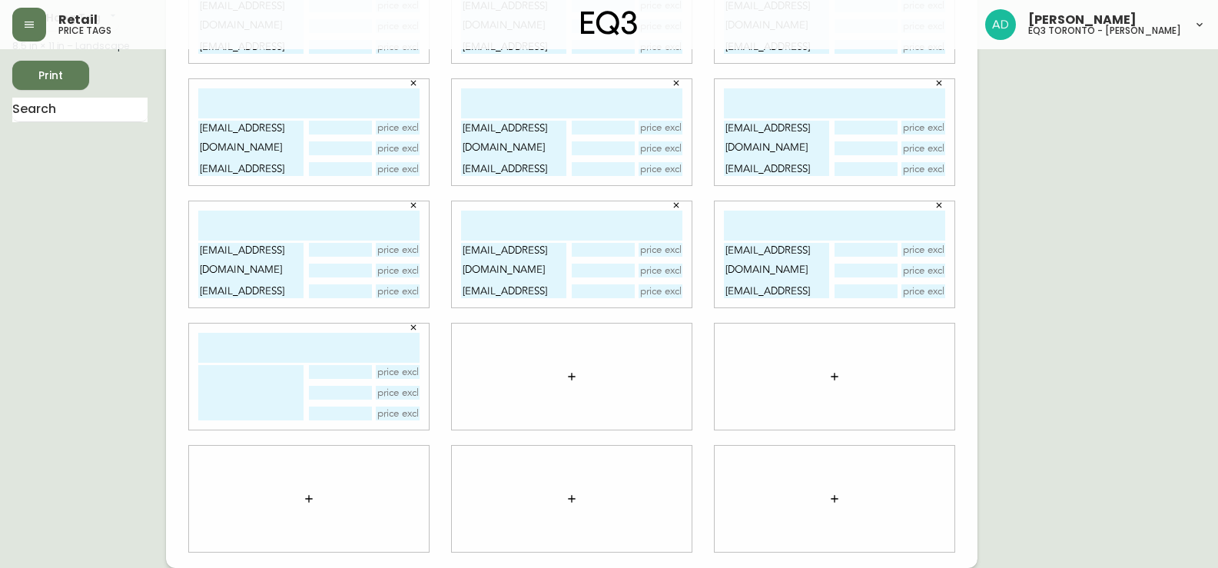
click at [251, 376] on textarea at bounding box center [250, 392] width 105 height 55
paste textarea "[EMAIL_ADDRESS][DOMAIN_NAME]"
type textarea "[EMAIL_ADDRESS][DOMAIN_NAME] [EMAIL_ADDRESS][DOMAIN_NAME] [EMAIL_ADDRESS][DOMAI…"
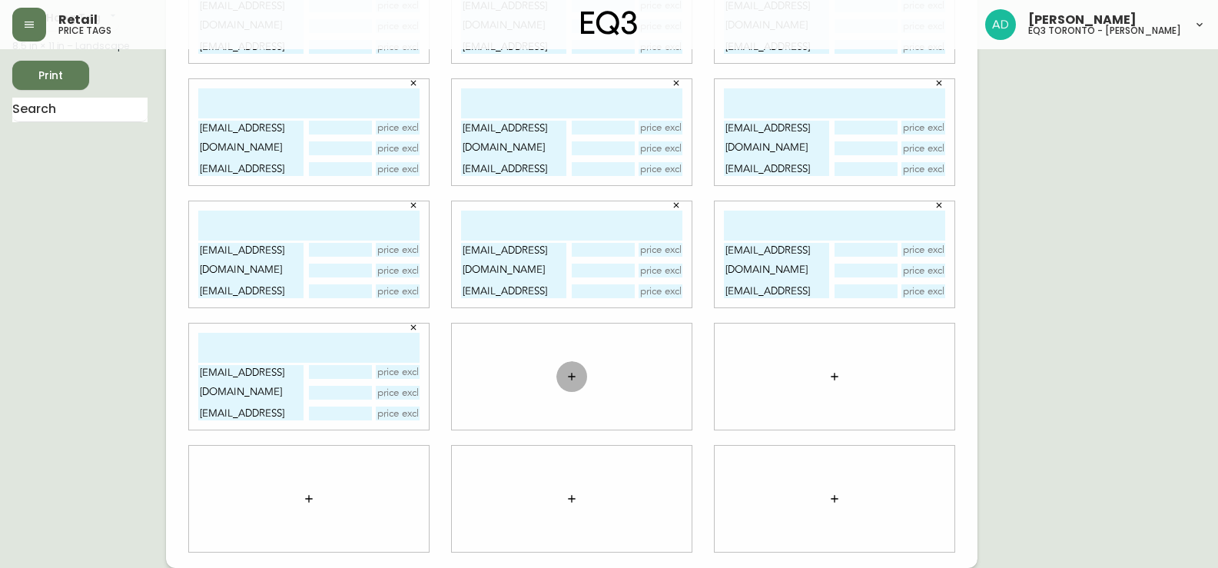
click at [574, 377] on icon "button" at bounding box center [572, 377] width 12 height 12
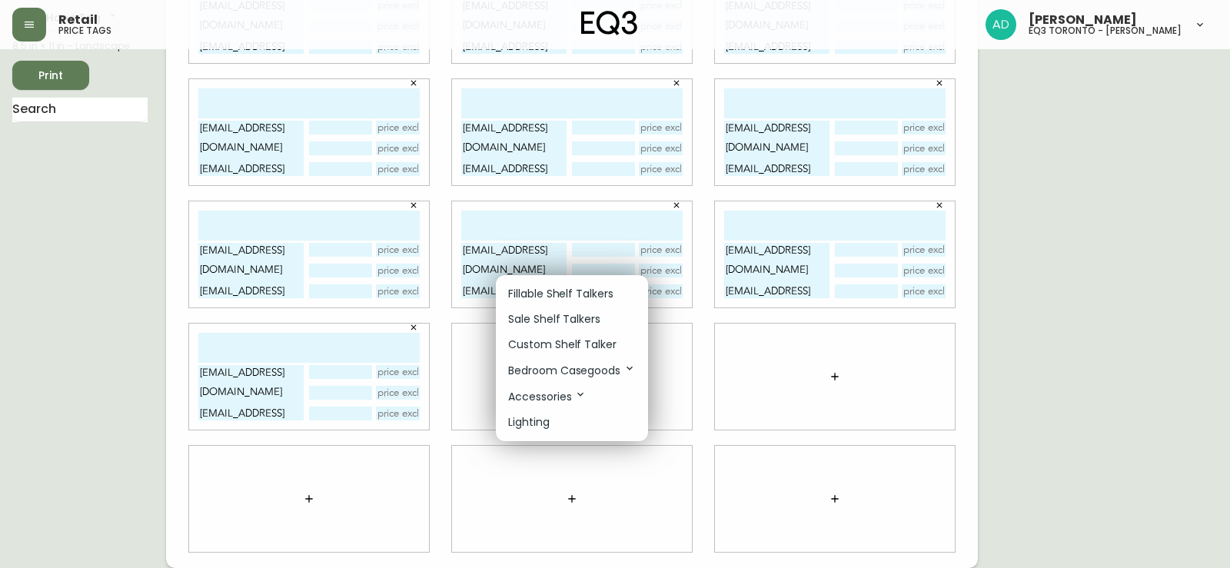
click at [554, 293] on p "Fillable Shelf Talkers" at bounding box center [560, 294] width 105 height 16
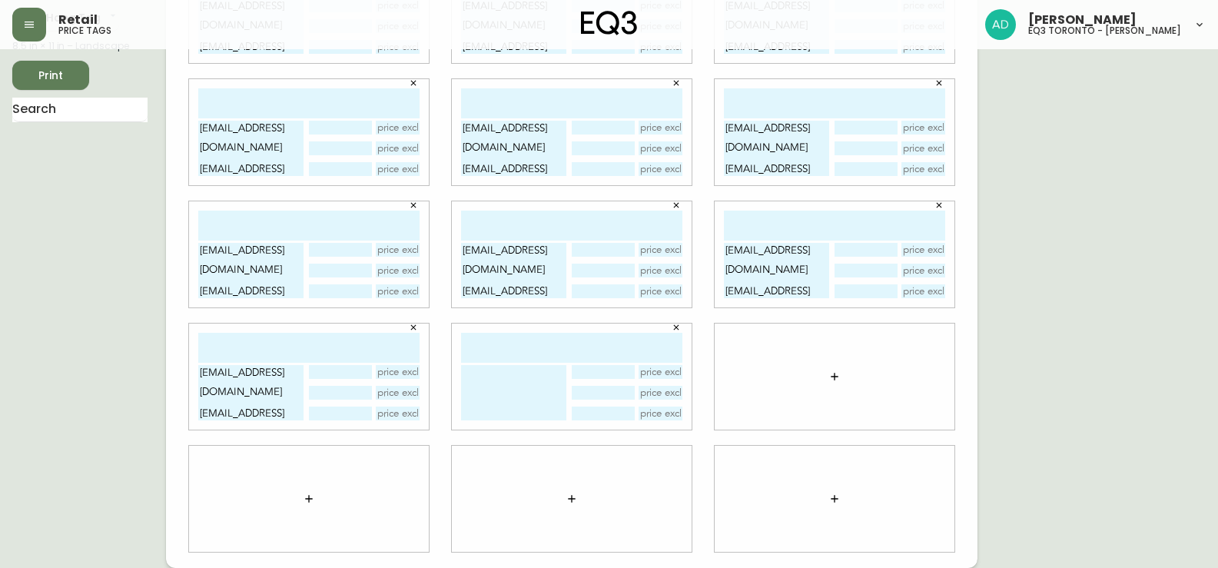
click at [474, 387] on textarea at bounding box center [513, 392] width 105 height 55
paste textarea "[EMAIL_ADDRESS][DOMAIN_NAME]"
type textarea "[EMAIL_ADDRESS][DOMAIN_NAME] [EMAIL_ADDRESS][DOMAIN_NAME] [EMAIL_ADDRESS][DOMAI…"
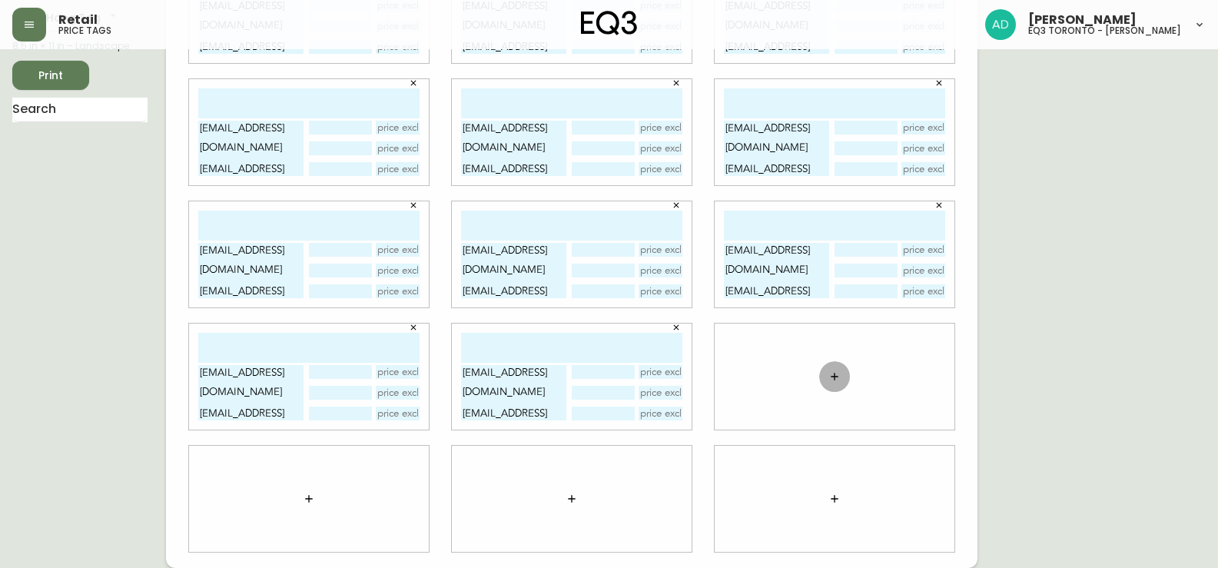
click at [827, 372] on button "button" at bounding box center [834, 376] width 31 height 31
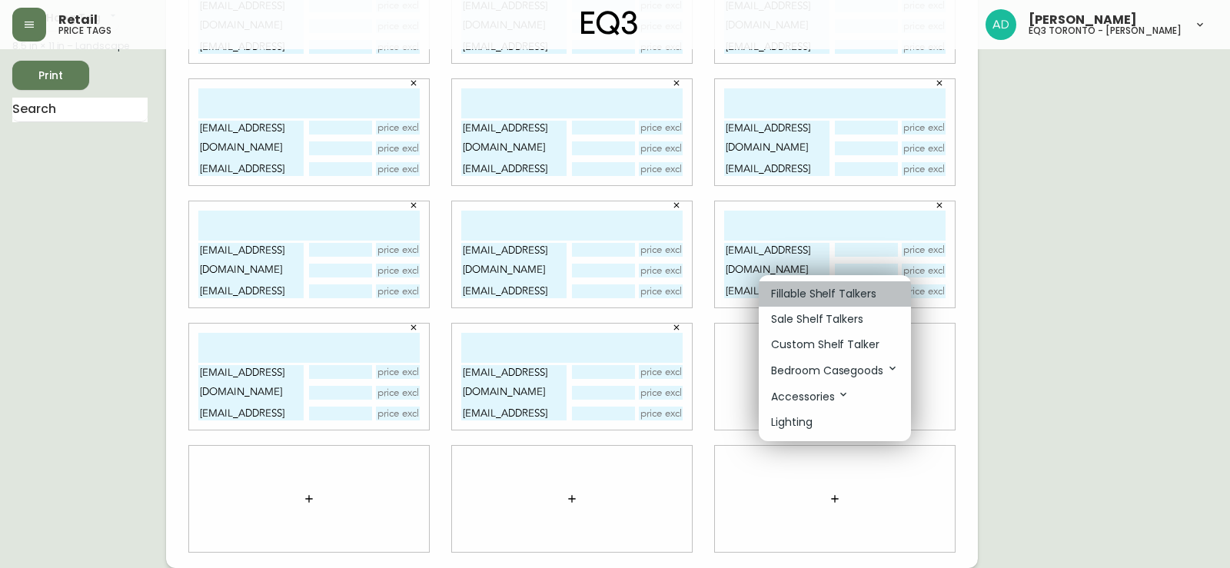
click at [803, 304] on li "Fillable Shelf Talkers" at bounding box center [835, 293] width 152 height 25
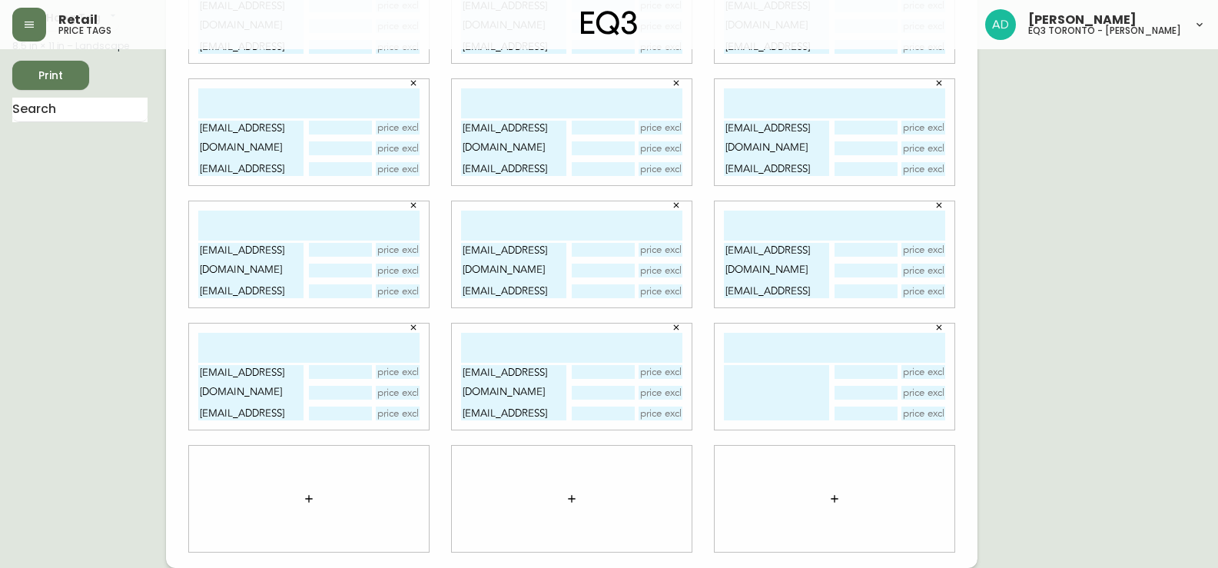
click at [753, 387] on textarea at bounding box center [776, 392] width 105 height 55
paste textarea "[EMAIL_ADDRESS][DOMAIN_NAME]"
type textarea "[EMAIL_ADDRESS][DOMAIN_NAME] [EMAIL_ADDRESS][DOMAIN_NAME] [EMAIL_ADDRESS][DOMAI…"
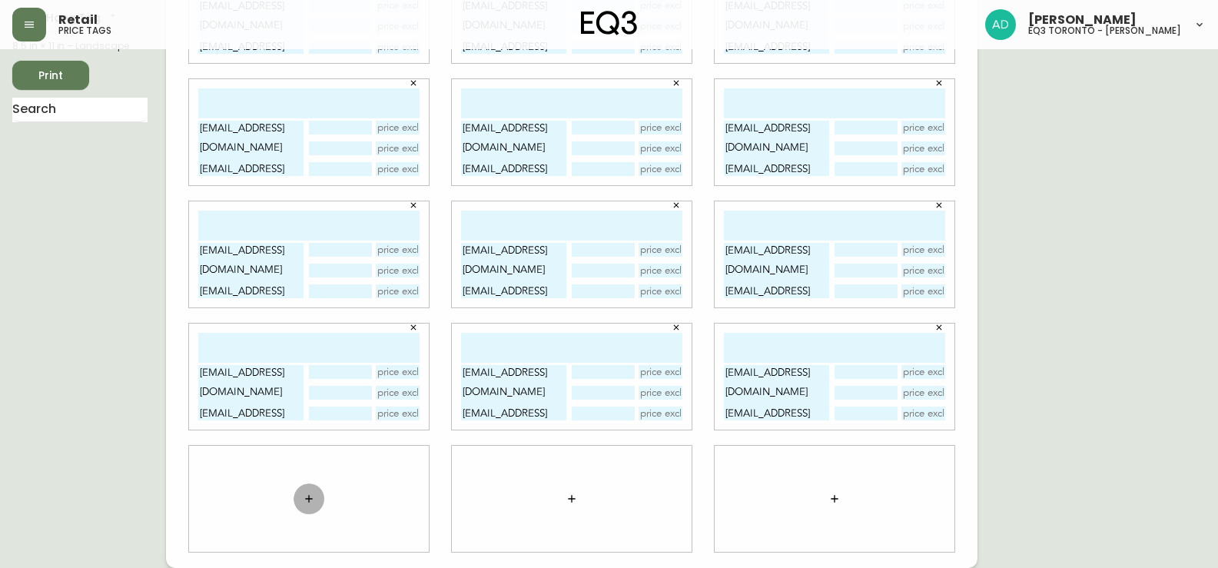
click at [307, 497] on icon "button" at bounding box center [309, 499] width 12 height 12
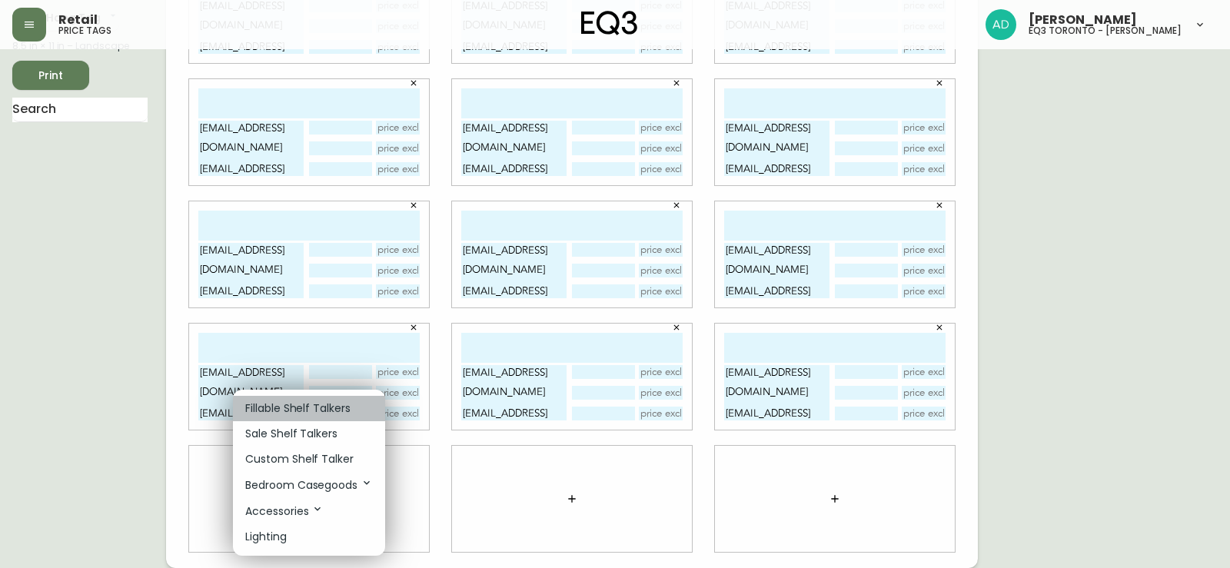
click at [299, 410] on p "Fillable Shelf Talkers" at bounding box center [297, 408] width 105 height 16
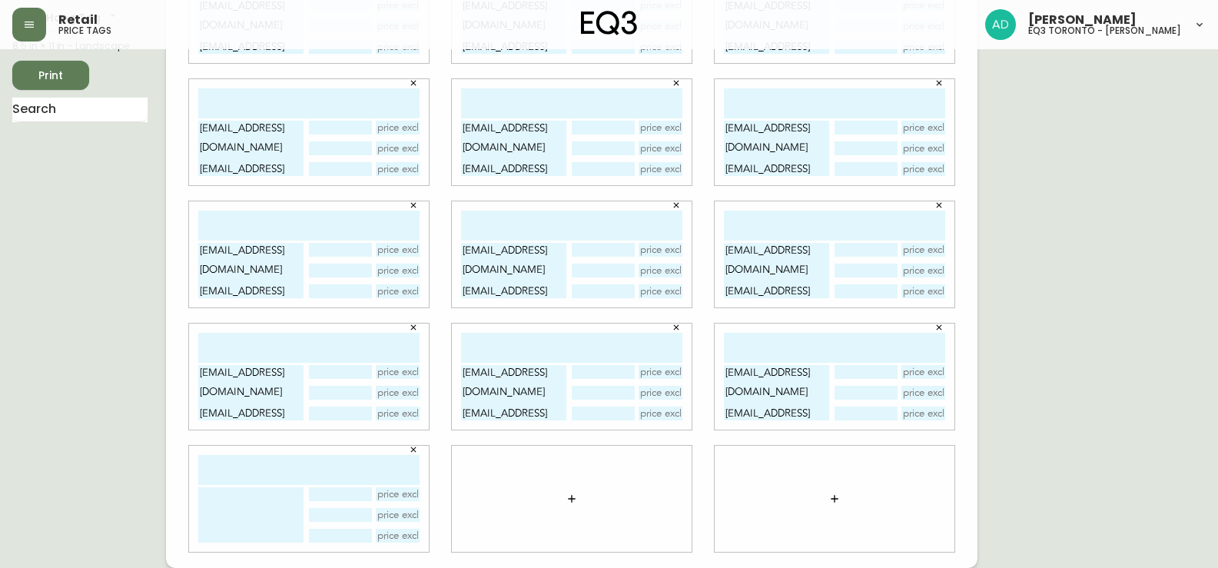
click at [261, 505] on textarea at bounding box center [250, 514] width 105 height 55
paste textarea "[EMAIL_ADDRESS][DOMAIN_NAME]"
type textarea "[EMAIL_ADDRESS][DOMAIN_NAME] [EMAIL_ADDRESS][DOMAIN_NAME] [EMAIL_ADDRESS][DOMAI…"
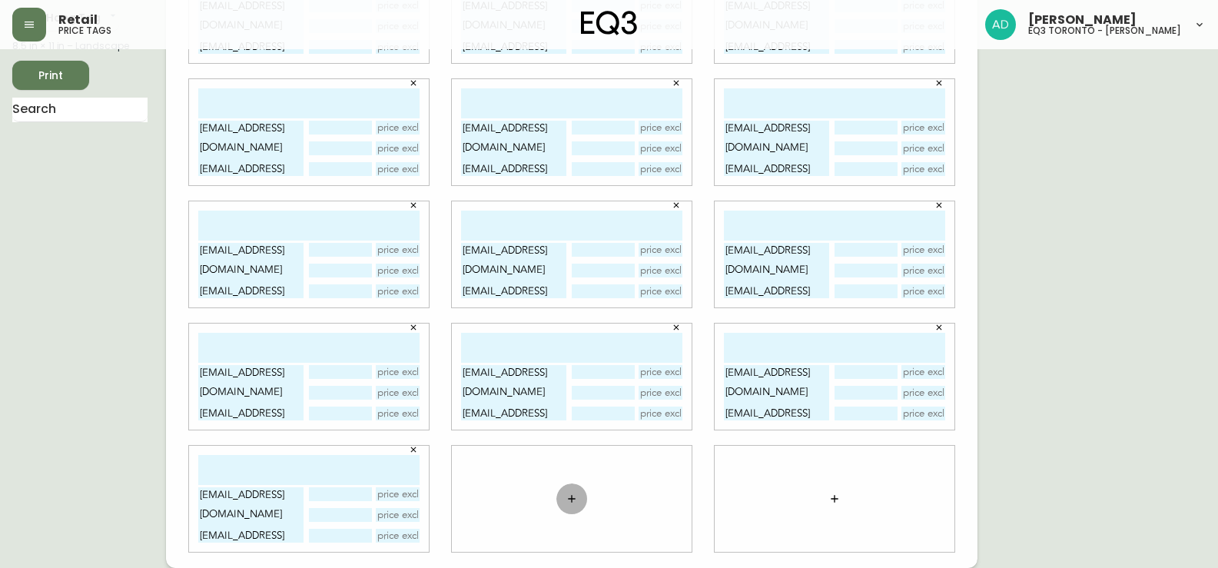
click at [571, 500] on icon "button" at bounding box center [572, 499] width 12 height 12
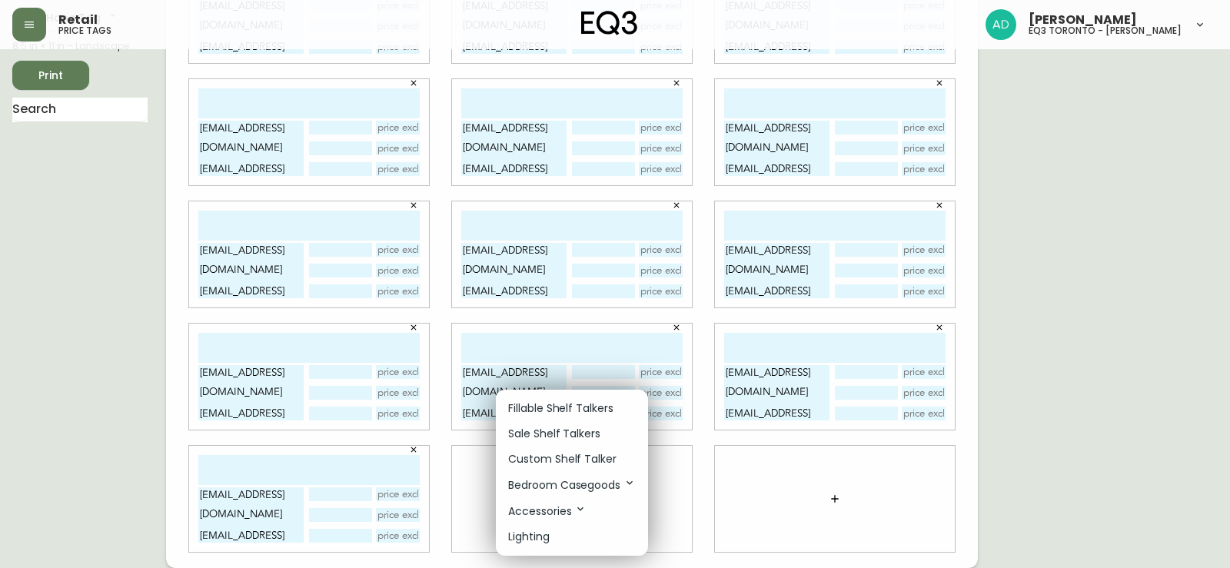
click at [556, 409] on p "Fillable Shelf Talkers" at bounding box center [560, 408] width 105 height 16
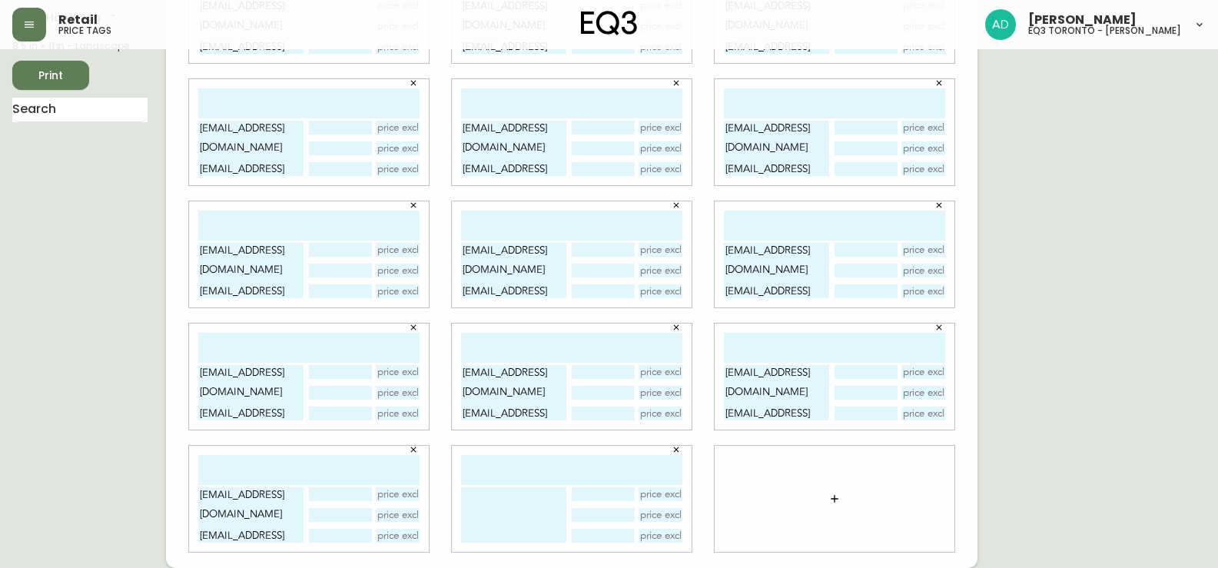
click at [527, 509] on textarea at bounding box center [513, 514] width 105 height 55
paste textarea "[EMAIL_ADDRESS][DOMAIN_NAME]"
type textarea "[EMAIL_ADDRESS][DOMAIN_NAME] [EMAIL_ADDRESS][DOMAIN_NAME] [EMAIL_ADDRESS][DOMAI…"
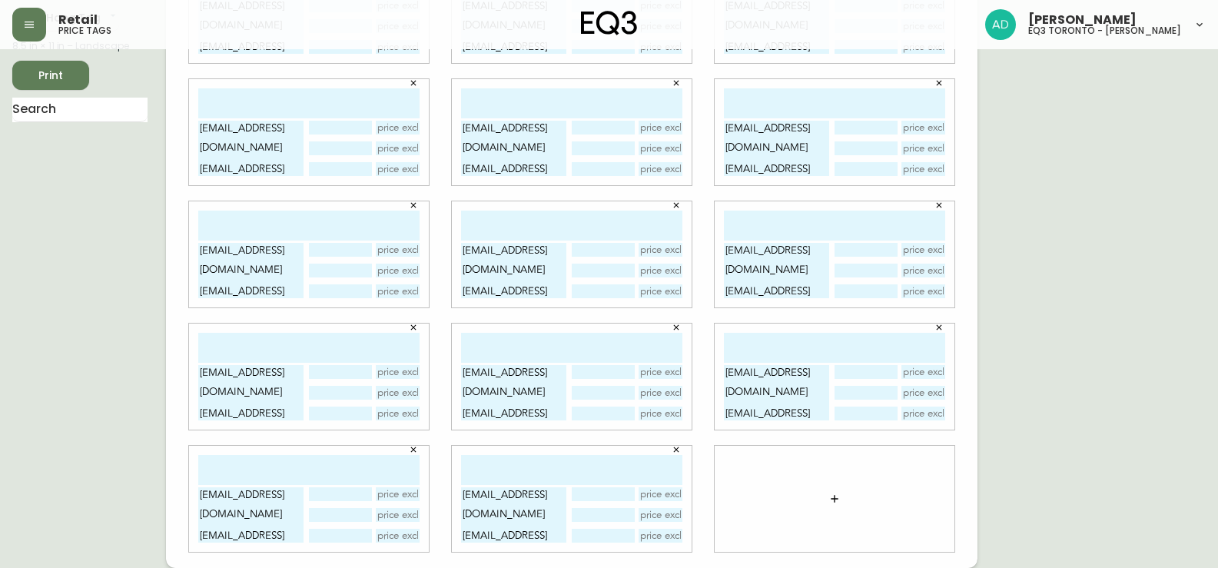
click at [826, 502] on button "button" at bounding box center [834, 499] width 31 height 31
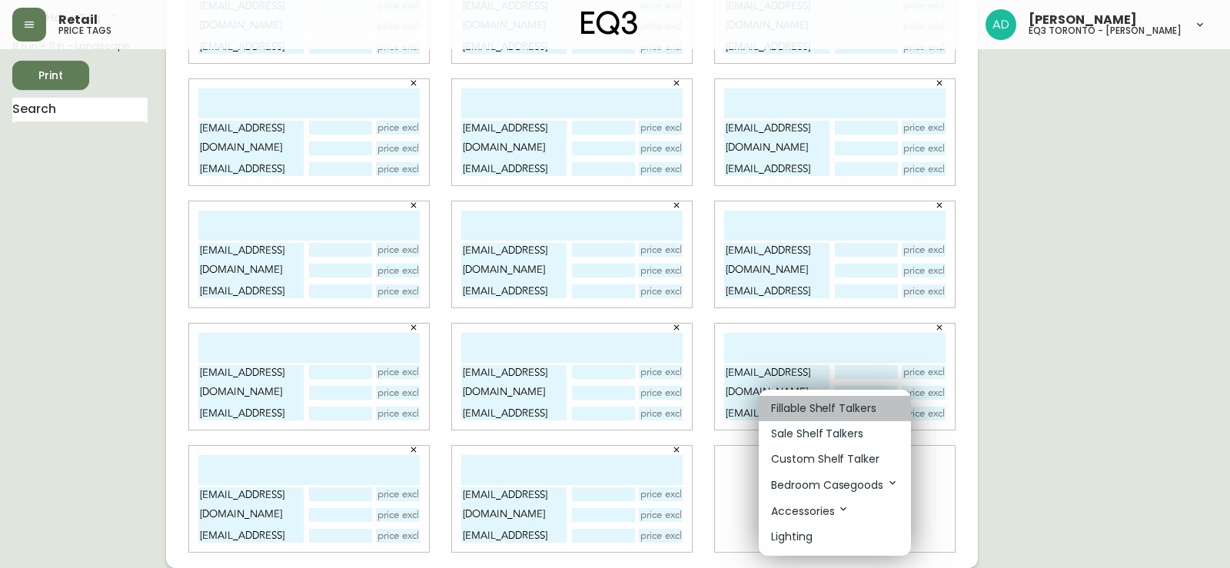
click at [796, 408] on p "Fillable Shelf Talkers" at bounding box center [823, 408] width 105 height 16
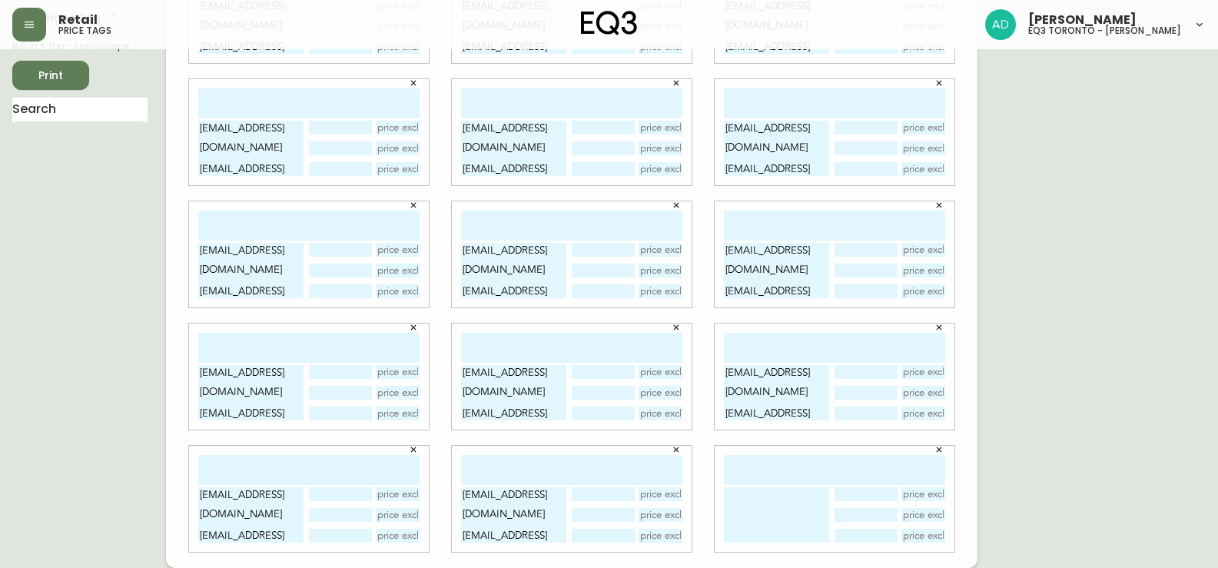
click at [779, 507] on textarea at bounding box center [776, 514] width 105 height 55
paste textarea "[EMAIL_ADDRESS][DOMAIN_NAME]"
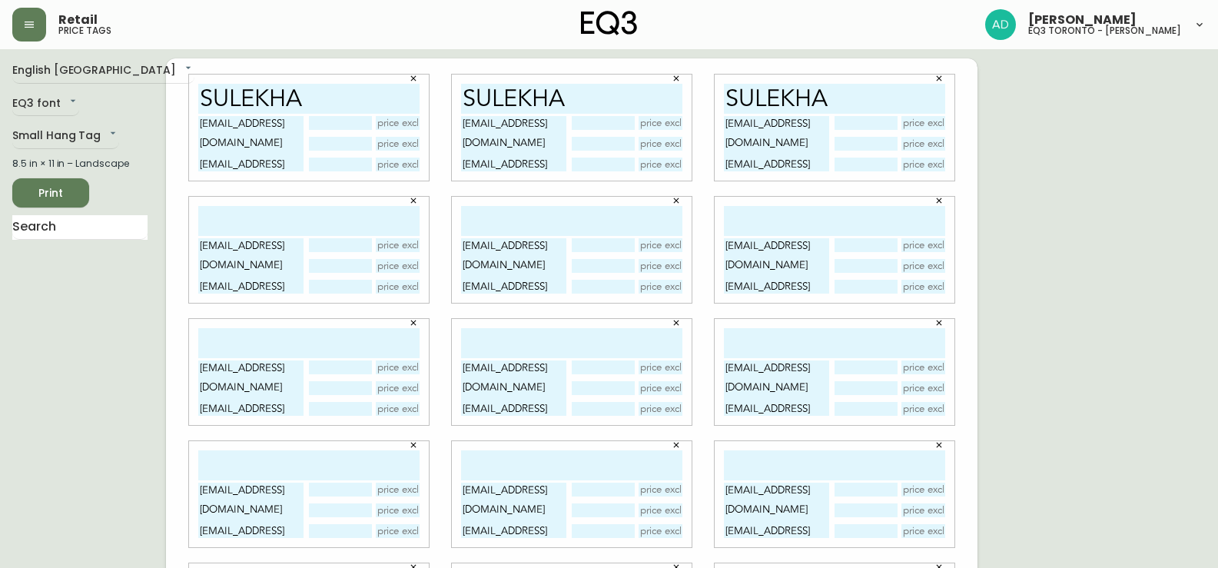
scroll to position [0, 0]
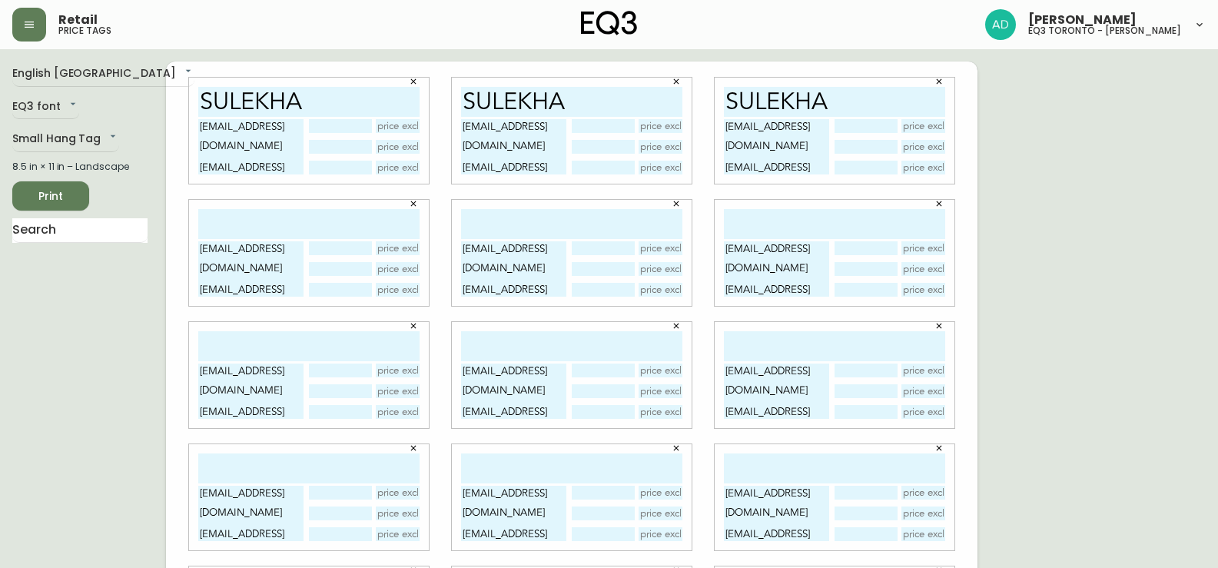
type textarea "[EMAIL_ADDRESS][DOMAIN_NAME] [EMAIL_ADDRESS][DOMAIN_NAME] [EMAIL_ADDRESS][DOMAI…"
click at [274, 223] on input "text" at bounding box center [308, 224] width 221 height 30
type input "sulekha"
click at [480, 228] on input "text" at bounding box center [571, 224] width 221 height 30
type input "sulekha"
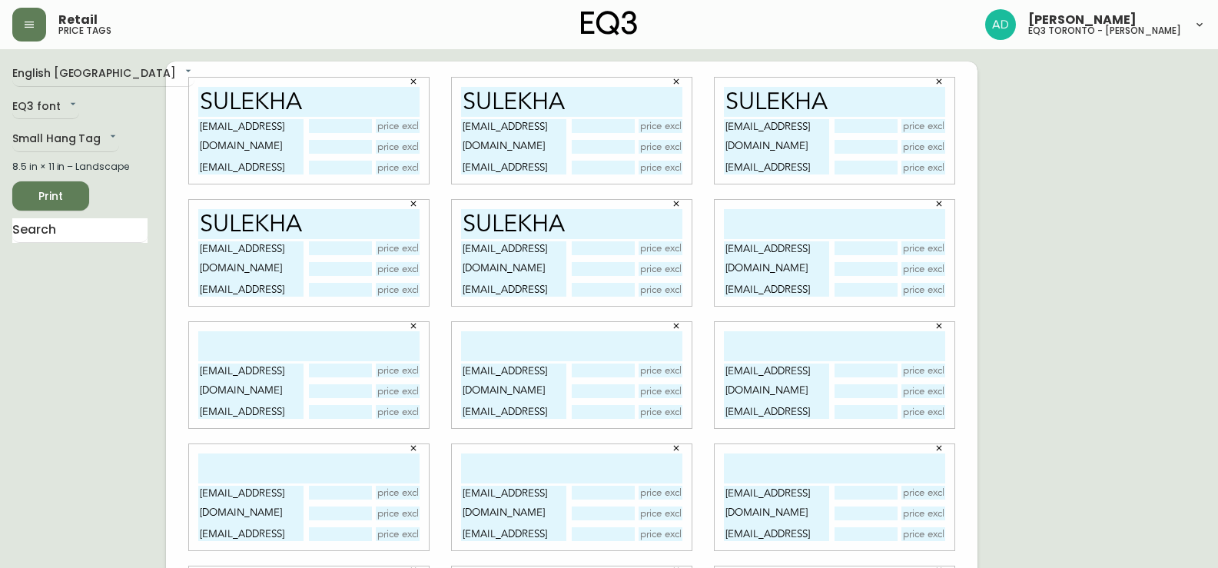
click at [848, 234] on input "text" at bounding box center [834, 224] width 221 height 30
click at [763, 219] on input "su;ekha" at bounding box center [834, 224] width 221 height 30
drag, startPoint x: 822, startPoint y: 222, endPoint x: 708, endPoint y: 219, distance: 113.8
click at [710, 219] on div "sulekha [EMAIL_ADDRESS][DOMAIN_NAME] [EMAIL_ADDRESS][DOMAIN_NAME] [EMAIL_ADDRES…" at bounding box center [834, 253] width 263 height 122
type input "sulekha"
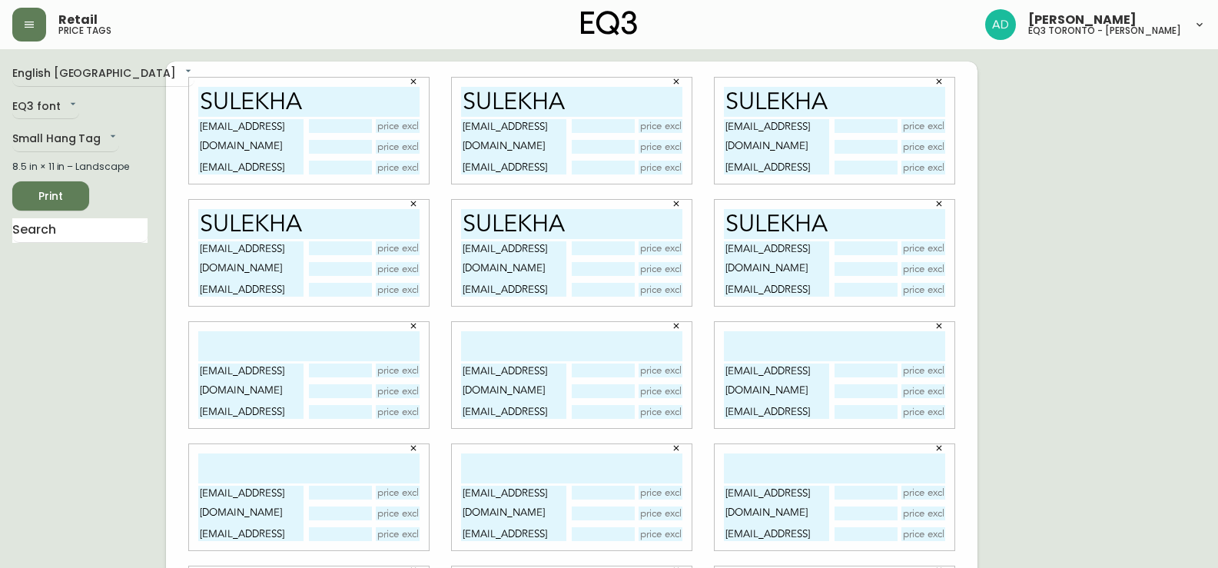
click at [264, 341] on input "text" at bounding box center [308, 346] width 221 height 30
paste input "sulekha"
type input "sulekha"
click at [528, 336] on input "text" at bounding box center [571, 346] width 221 height 30
paste input "sulekha"
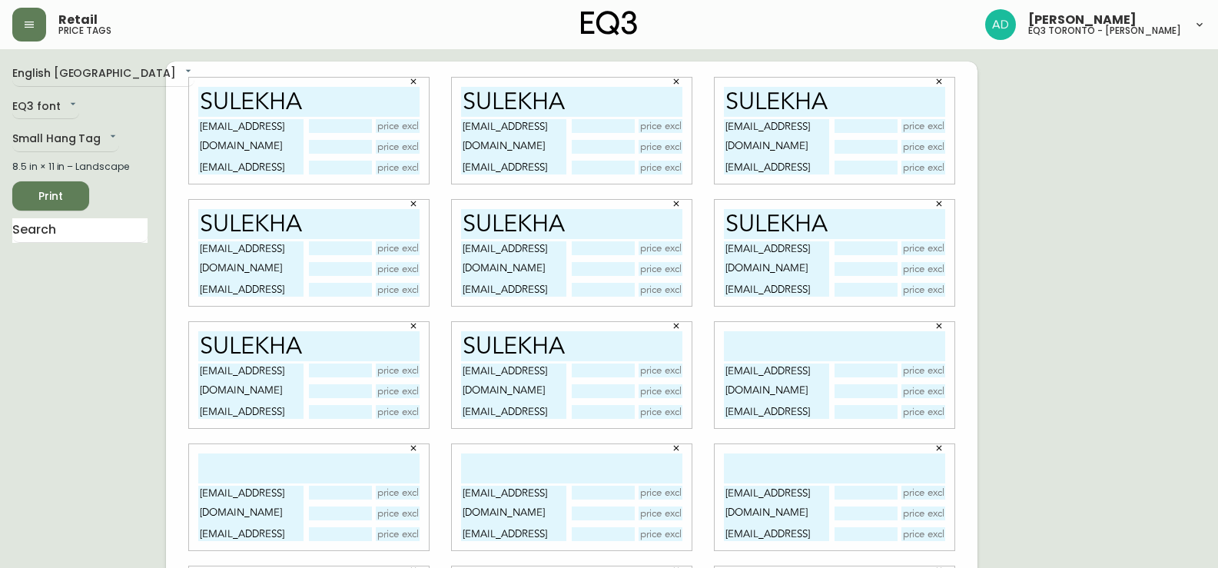
type input "sulekha"
click at [799, 343] on input "text" at bounding box center [834, 346] width 221 height 30
paste input "sulekha"
type input "sulekha"
click at [262, 474] on input "text" at bounding box center [308, 469] width 221 height 30
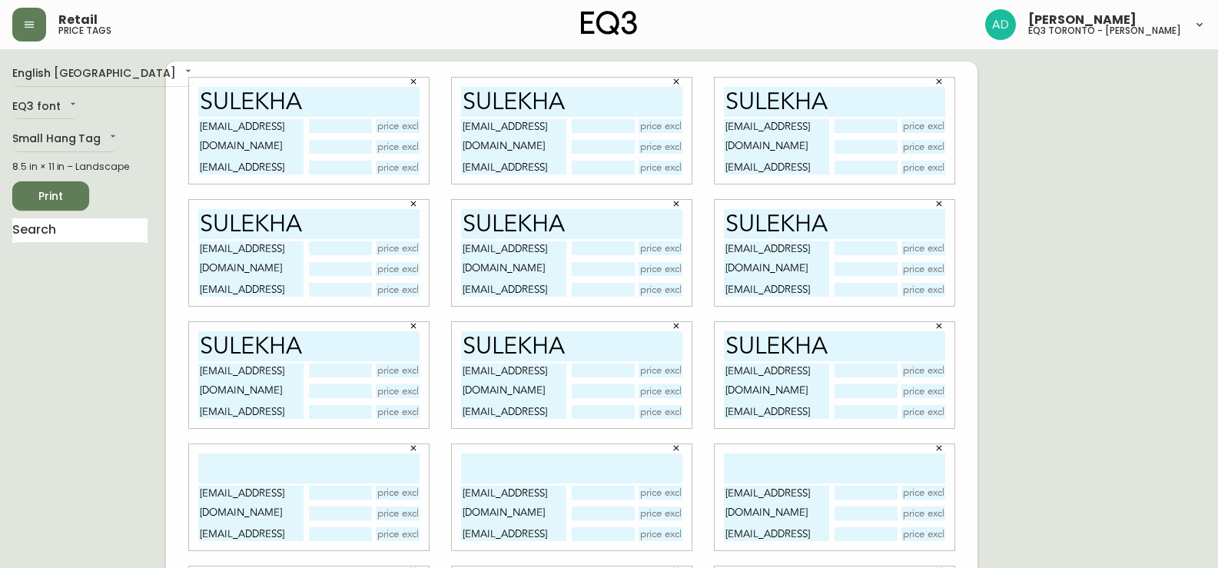
paste input "sulekha"
type input "sulekha"
click at [476, 471] on input "text" at bounding box center [571, 469] width 221 height 30
paste input "sulekha"
type input "sulekha"
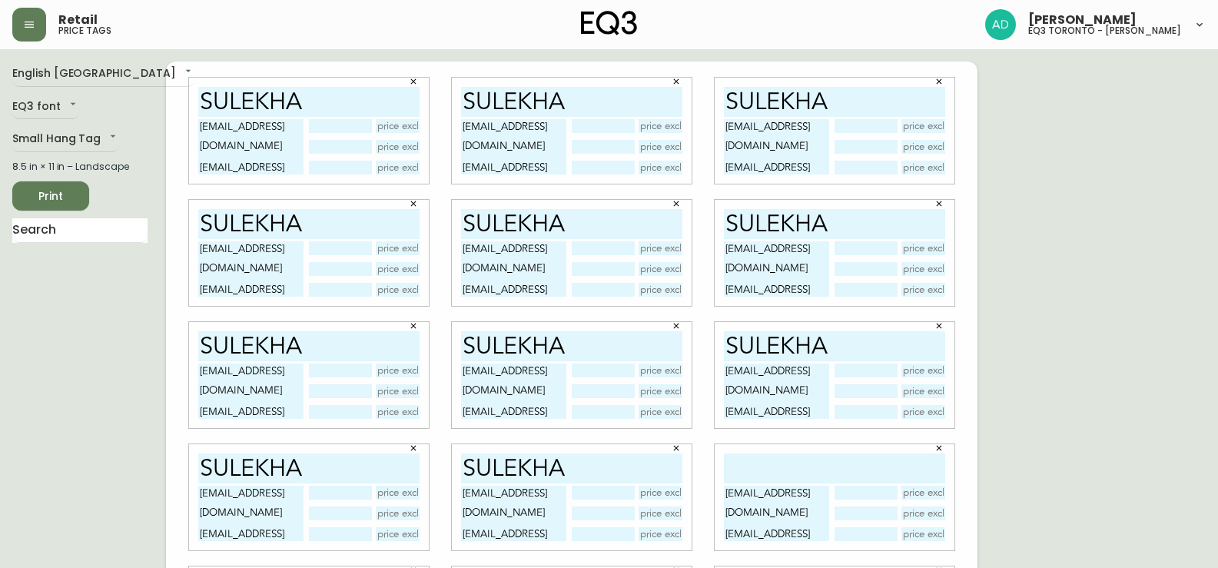
click at [846, 474] on input "text" at bounding box center [834, 469] width 221 height 30
paste input "sulekha"
type input "sulekha"
click at [60, 202] on span "Print" at bounding box center [51, 196] width 52 height 19
click at [610, 98] on input "sulekha" at bounding box center [571, 102] width 221 height 30
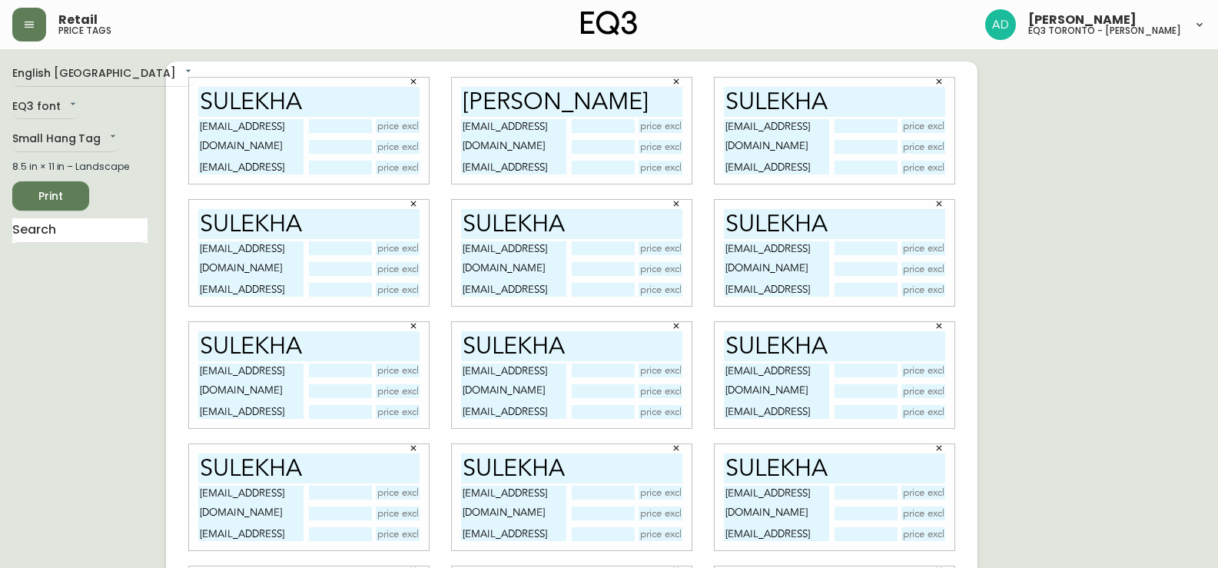
type input "[PERSON_NAME]"
click at [373, 91] on input "sulekha" at bounding box center [308, 102] width 221 height 30
type input "sulekha"
drag, startPoint x: 838, startPoint y: 105, endPoint x: 713, endPoint y: 105, distance: 124.5
click at [713, 105] on div "sulekha [EMAIL_ADDRESS][DOMAIN_NAME] [EMAIL_ADDRESS][DOMAIN_NAME] [EMAIL_ADDRES…" at bounding box center [834, 131] width 263 height 122
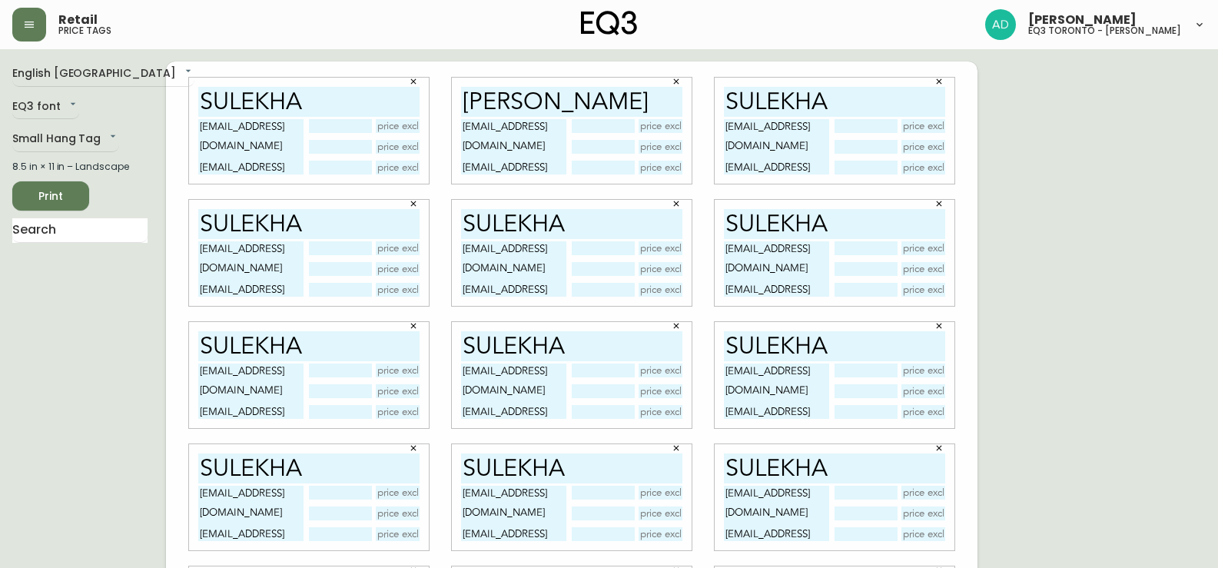
click at [850, 98] on input "sulekha" at bounding box center [834, 102] width 221 height 30
paste input "sulekha"
type input "[PERSON_NAME]"
click at [346, 96] on input "sulekha" at bounding box center [308, 102] width 221 height 30
paste input "sulekha"
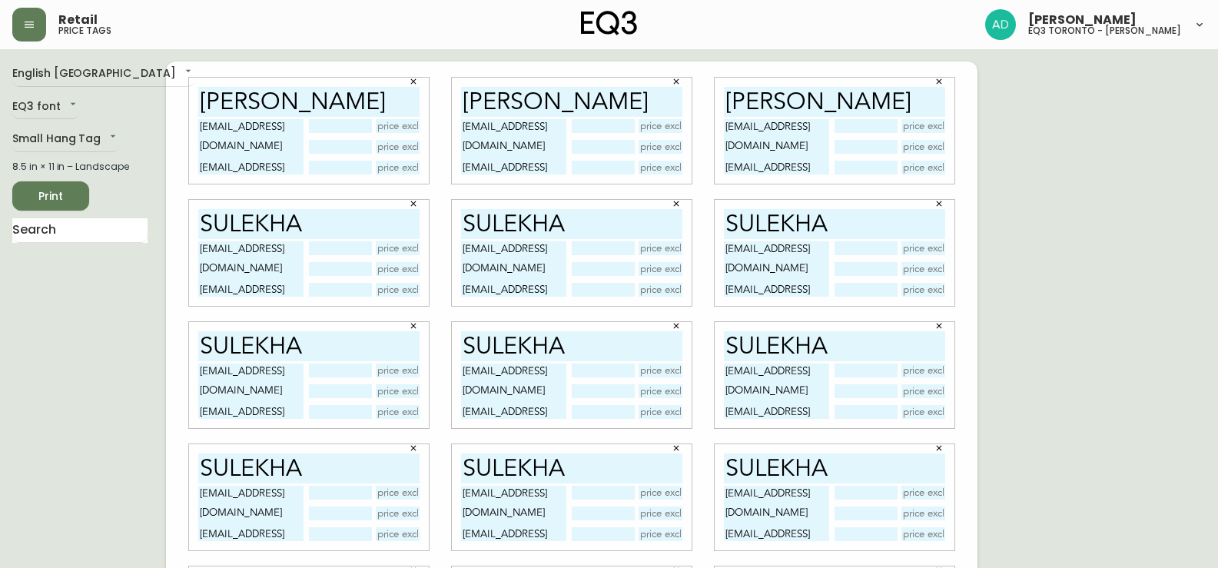
type input "[PERSON_NAME]"
click at [319, 227] on input "sulekha" at bounding box center [308, 224] width 221 height 30
paste input "sulekha"
type input "[PERSON_NAME]"
click at [626, 228] on input "sulekha" at bounding box center [571, 224] width 221 height 30
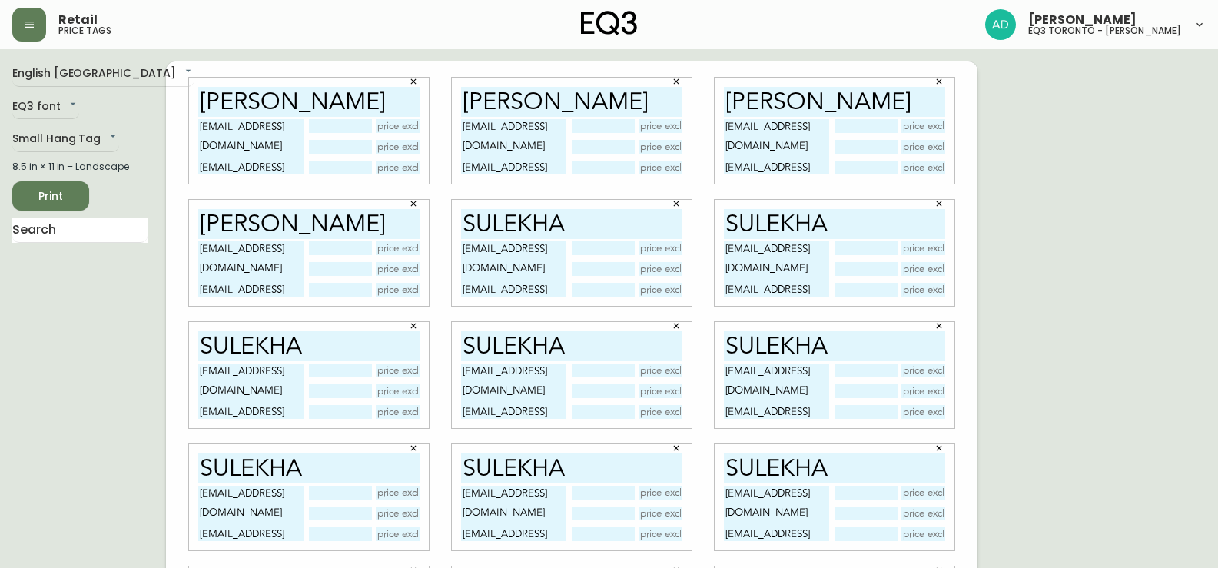
paste input "sulekha"
type input "[PERSON_NAME]"
click at [909, 220] on input "sulekha" at bounding box center [834, 224] width 221 height 30
paste input "sulekha"
type input "sulekhasulekha"
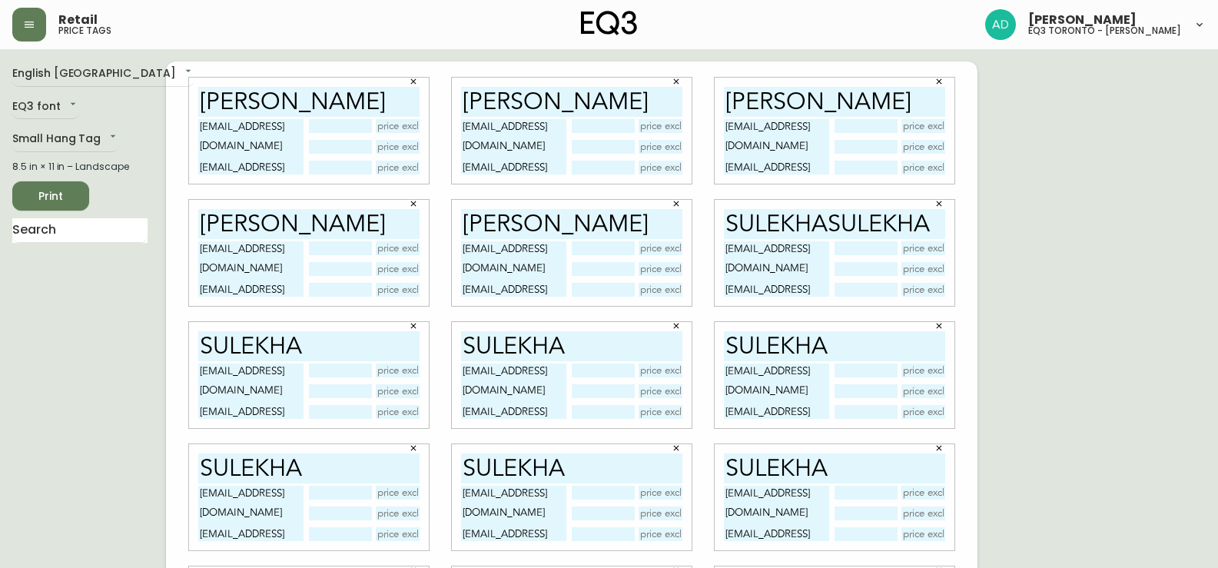
click at [374, 346] on input "sulekha" at bounding box center [308, 346] width 221 height 30
paste input "sulekha"
type input "[PERSON_NAME]"
click at [591, 343] on input "sulekha" at bounding box center [571, 346] width 221 height 30
paste input "sulekha"
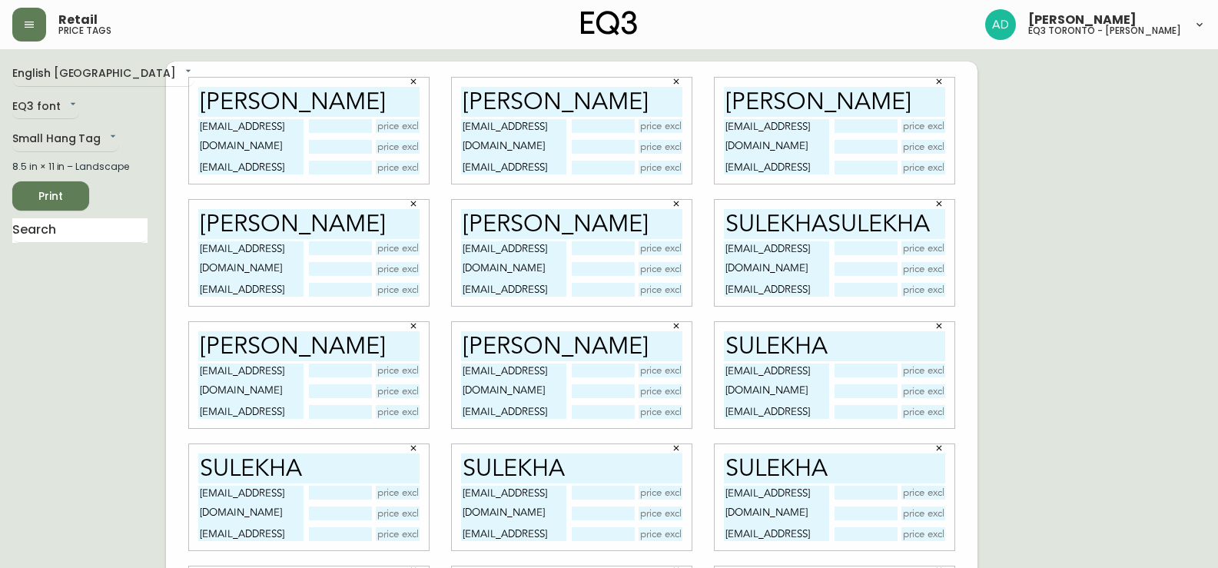
type input "[PERSON_NAME]"
click at [842, 337] on input "sulekha" at bounding box center [834, 346] width 221 height 30
paste input "sulekha"
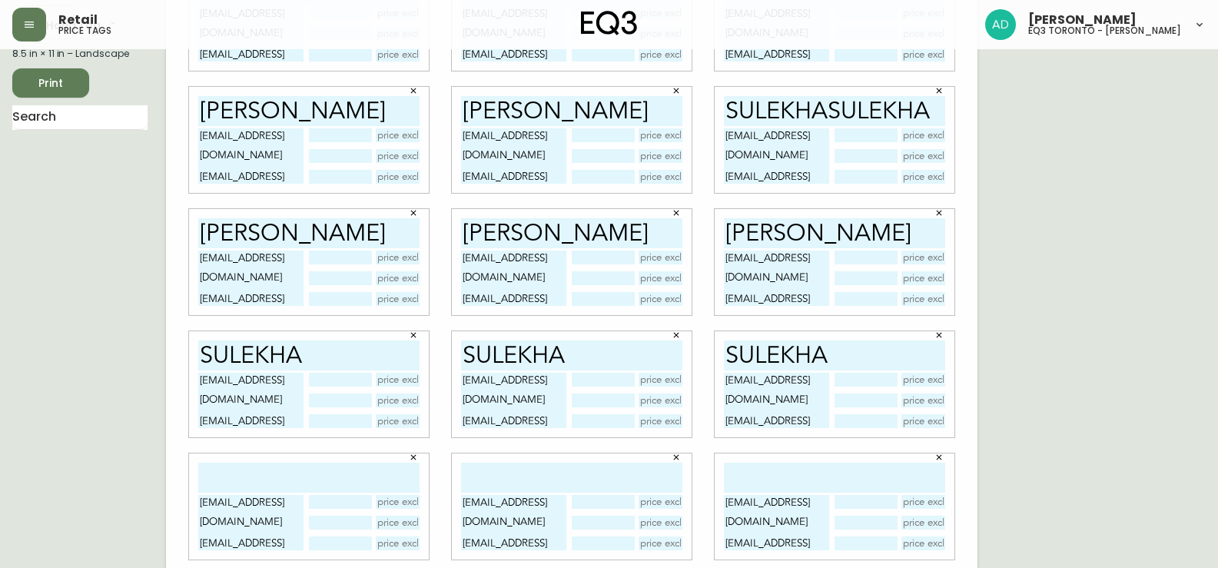
scroll to position [121, 0]
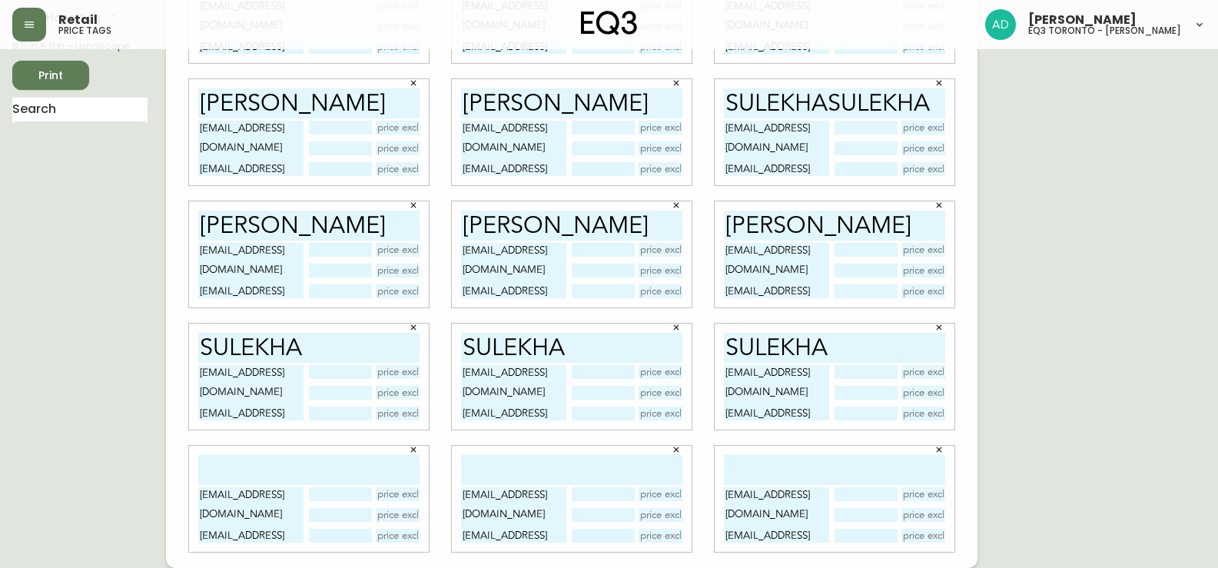
type input "[PERSON_NAME]"
click at [372, 338] on input "sulekha" at bounding box center [308, 348] width 221 height 30
paste input "sulekha"
type input "[PERSON_NAME]"
click at [605, 351] on input "sulekha" at bounding box center [571, 348] width 221 height 30
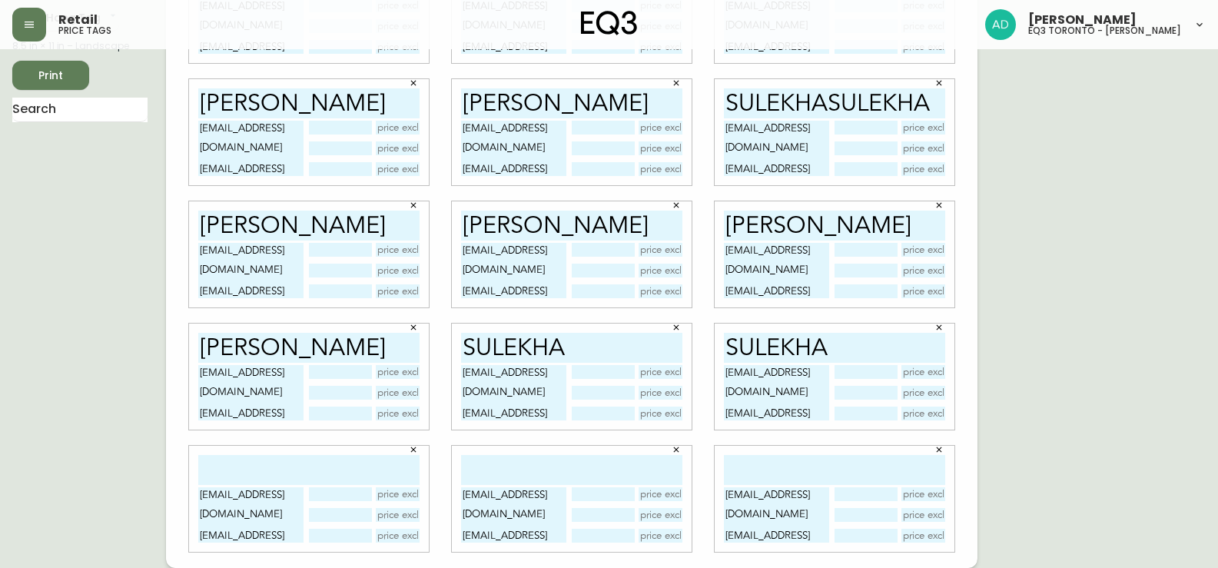
paste input "sulekha"
type input "sulekhasulekha"
click at [910, 348] on input "sulekha" at bounding box center [834, 348] width 221 height 30
paste input "sulekha"
type input "[PERSON_NAME]"
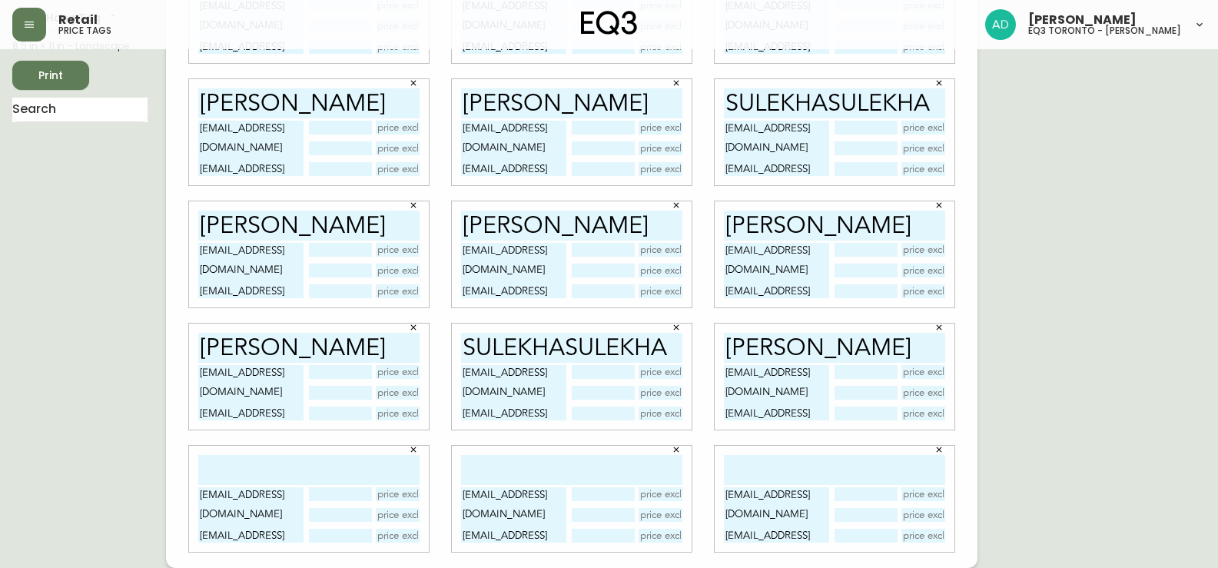
click at [563, 347] on input "sulekhasulekha" at bounding box center [571, 348] width 221 height 30
type input "[PERSON_NAME]"
click at [220, 461] on input "text" at bounding box center [308, 470] width 221 height 30
paste input "sulekha"
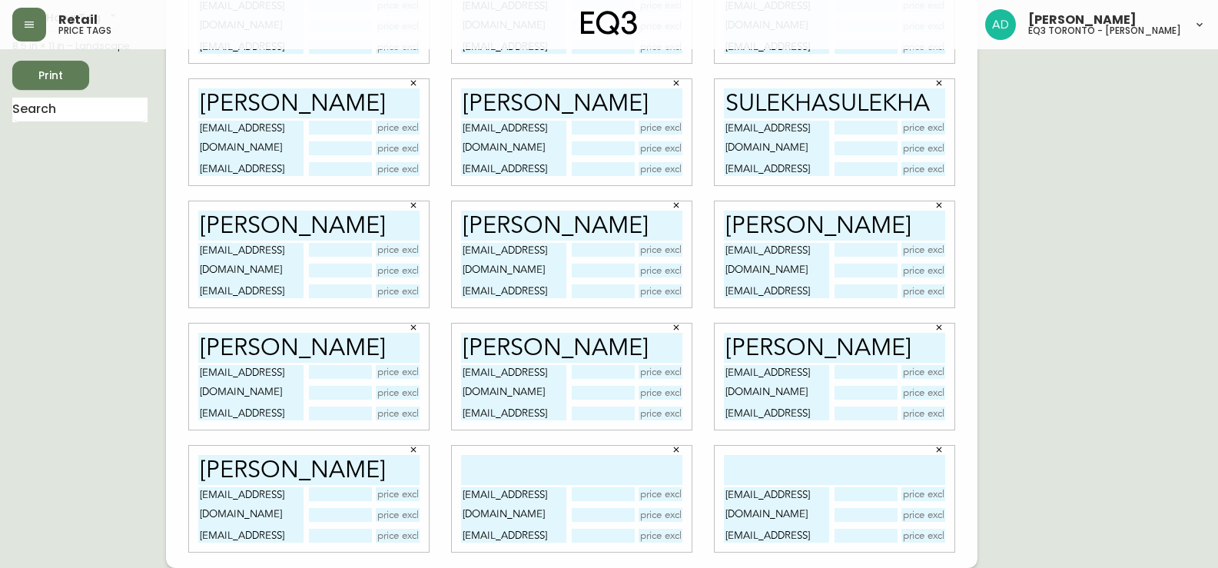
type input "[PERSON_NAME]"
click at [511, 454] on div "[EMAIL_ADDRESS][DOMAIN_NAME] [EMAIL_ADDRESS][DOMAIN_NAME] [EMAIL_ADDRESS][DOMAI…" at bounding box center [572, 499] width 240 height 106
click at [505, 470] on input "text" at bounding box center [571, 470] width 221 height 30
paste input "sulekha"
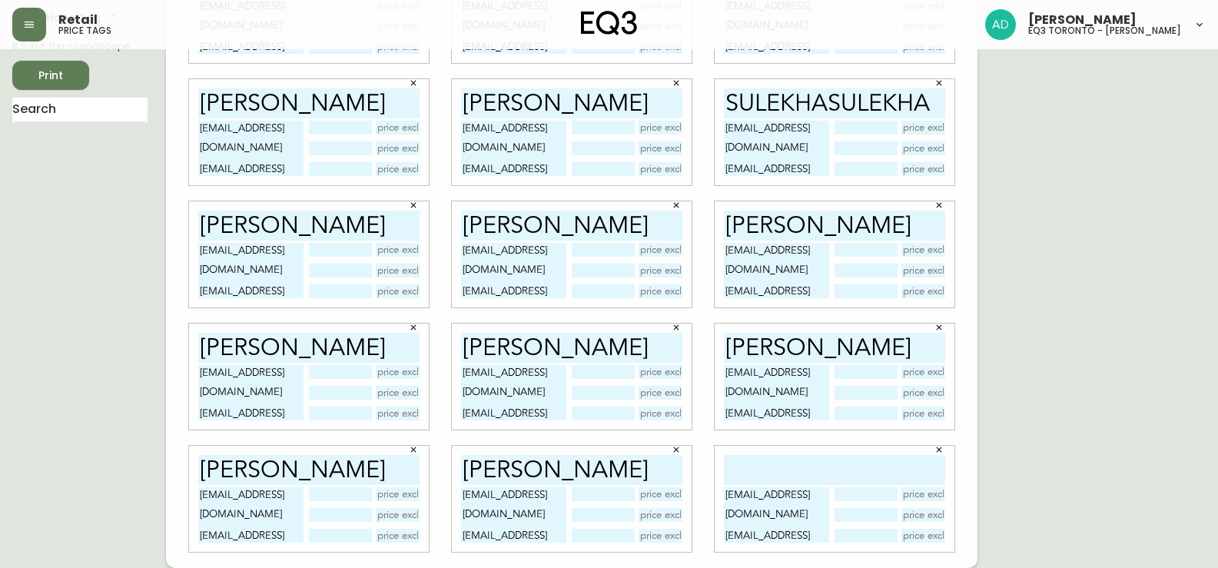
type input "[PERSON_NAME]"
click at [759, 479] on input "text" at bounding box center [834, 470] width 221 height 30
paste input "sulekha"
type input "[PERSON_NAME]"
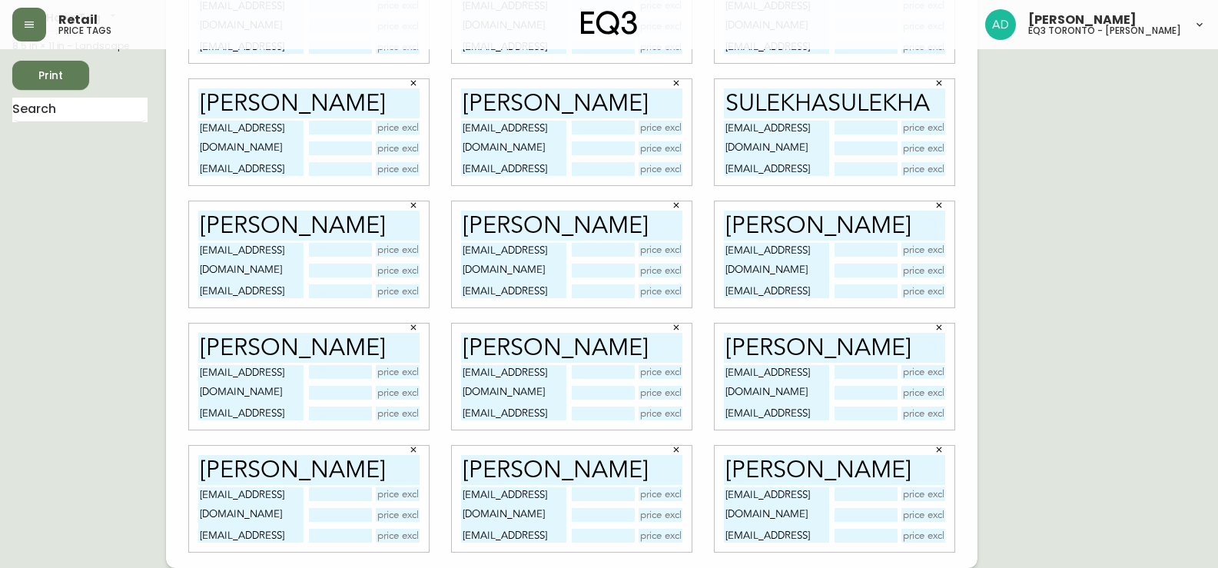
click at [833, 107] on input "sulekhasulekha" at bounding box center [834, 103] width 221 height 30
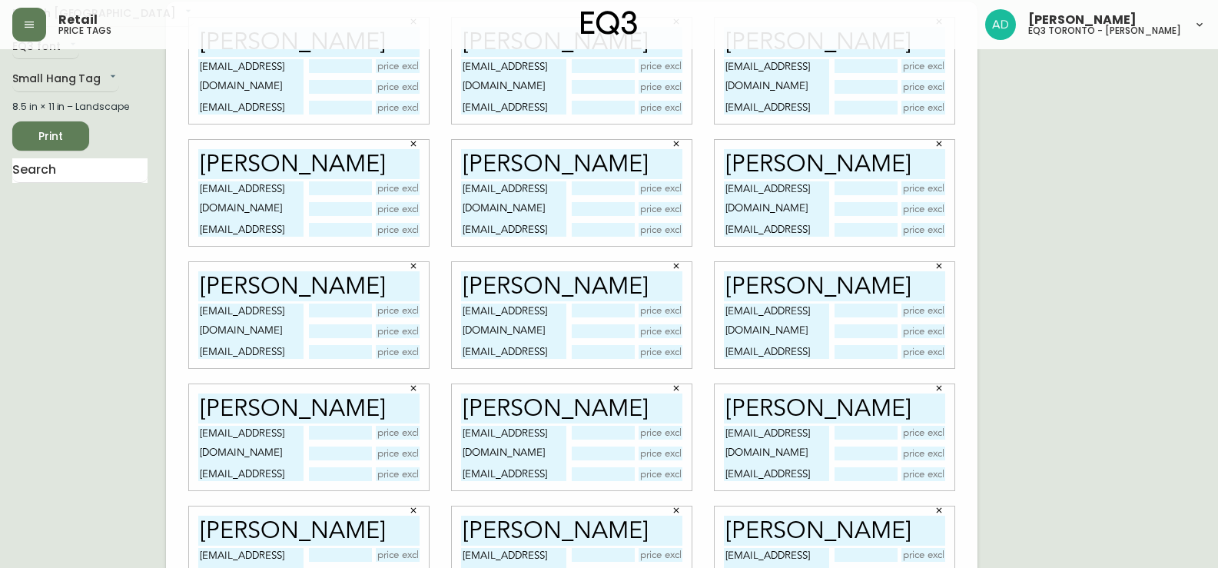
scroll to position [0, 0]
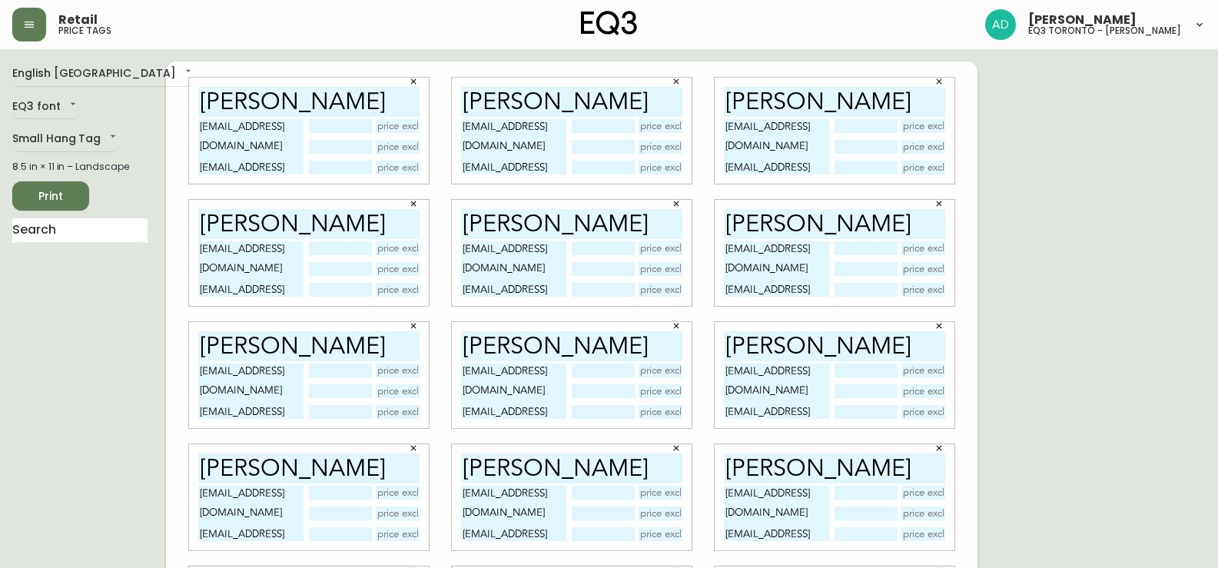
type input "[PERSON_NAME]"
click at [42, 191] on span "Print" at bounding box center [51, 196] width 52 height 19
click at [75, 190] on span "Print" at bounding box center [51, 196] width 52 height 19
